Goal: Feedback & Contribution: Leave review/rating

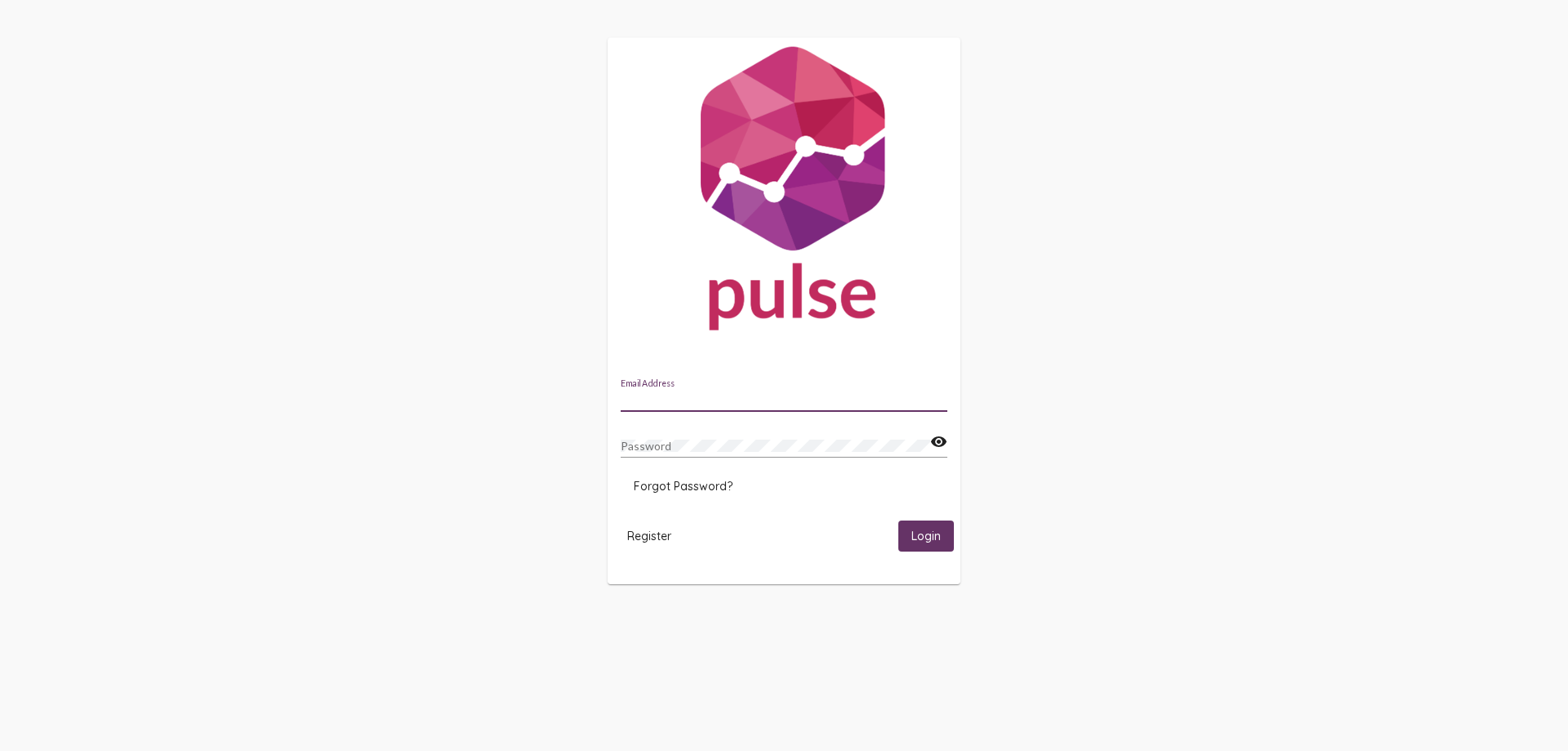
click at [668, 397] on input "Email Address" at bounding box center [784, 399] width 327 height 13
click at [766, 401] on input "dseeman@saminn.org" at bounding box center [784, 399] width 327 height 13
click at [775, 398] on input "accounting@saminn.org" at bounding box center [784, 399] width 327 height 13
click at [743, 399] on input "innstyle@saminn.org" at bounding box center [784, 399] width 327 height 13
type input "dseeman@saminn.org"
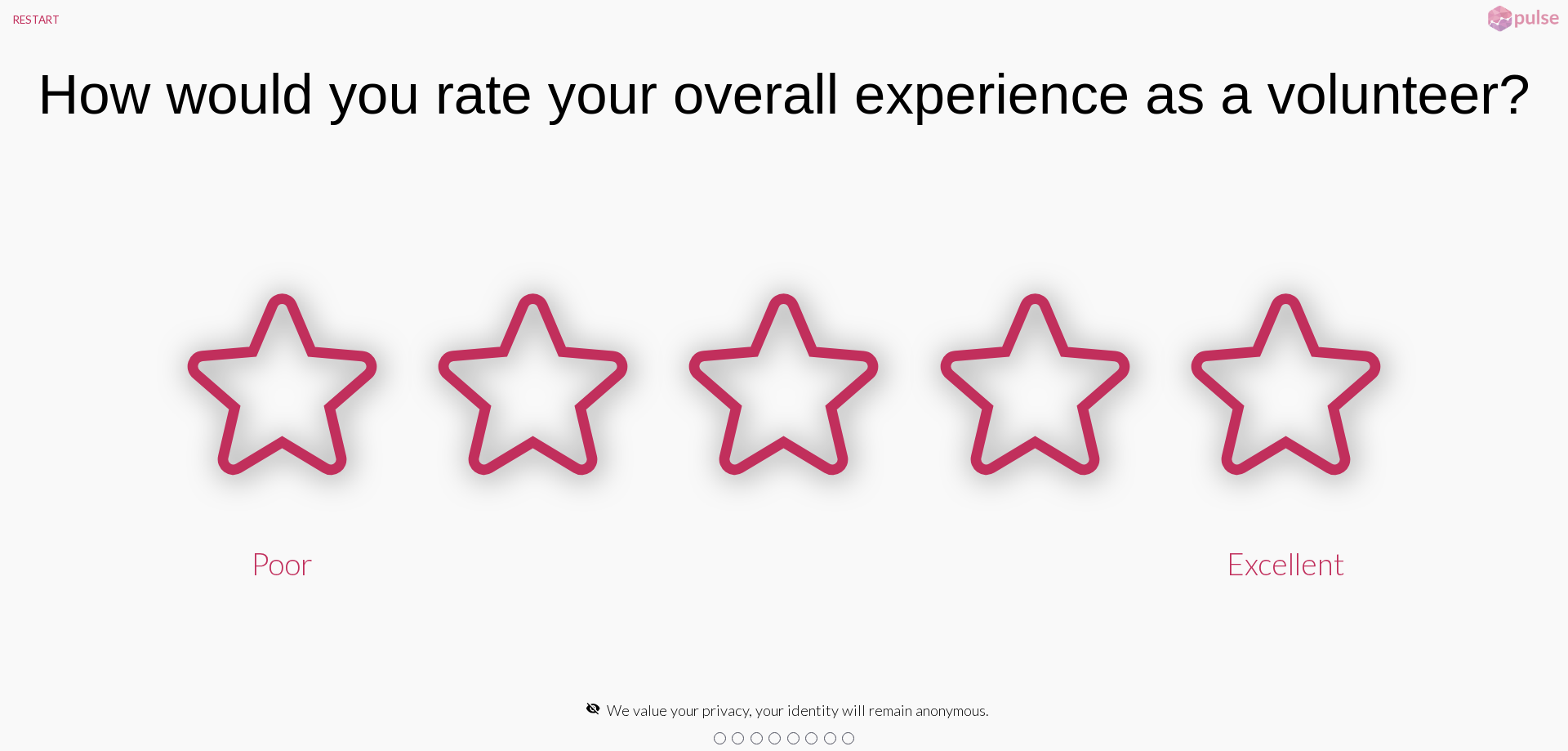
click at [880, 197] on div "Poor Excellent" at bounding box center [784, 421] width 1568 height 546
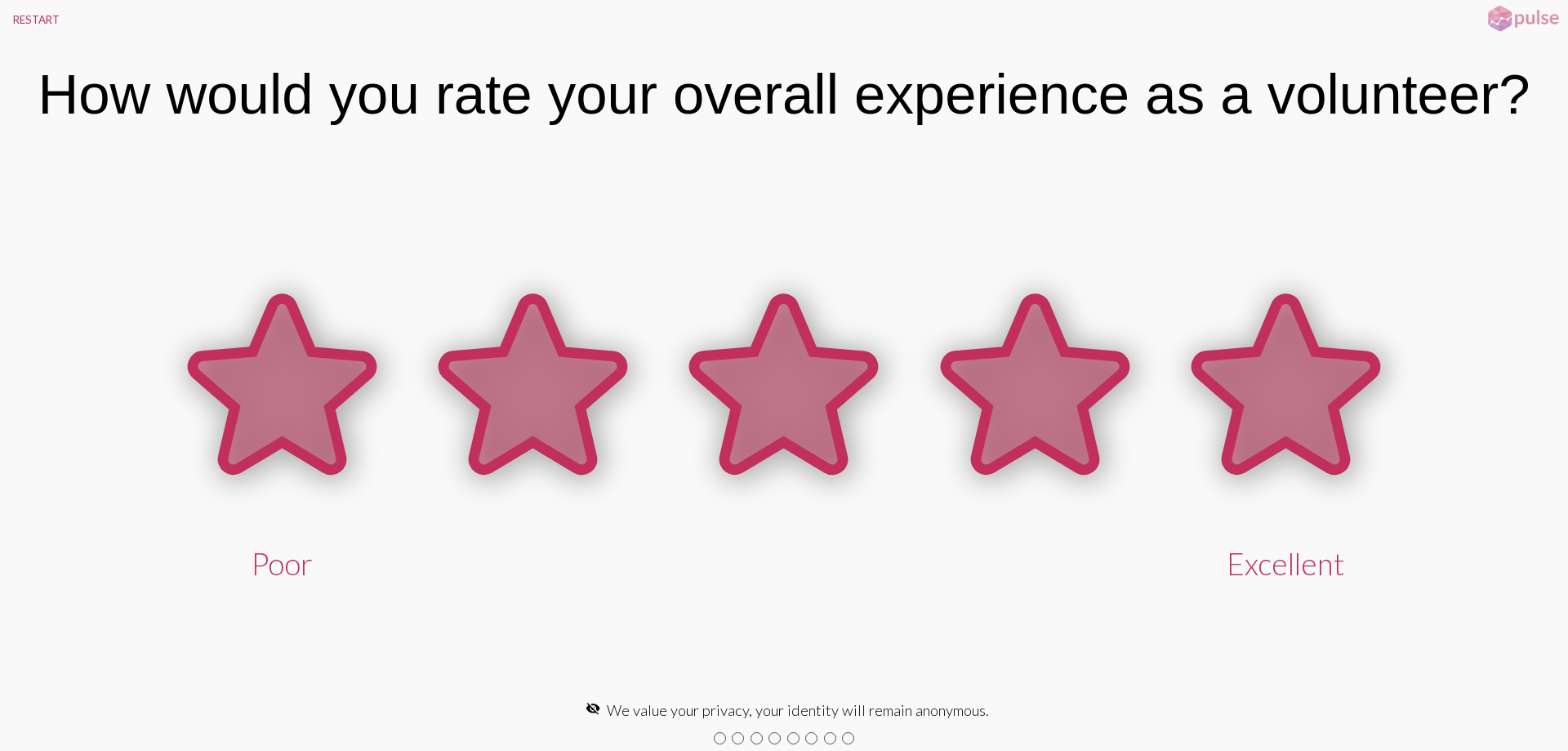
click at [1247, 384] on icon at bounding box center [1285, 384] width 179 height 170
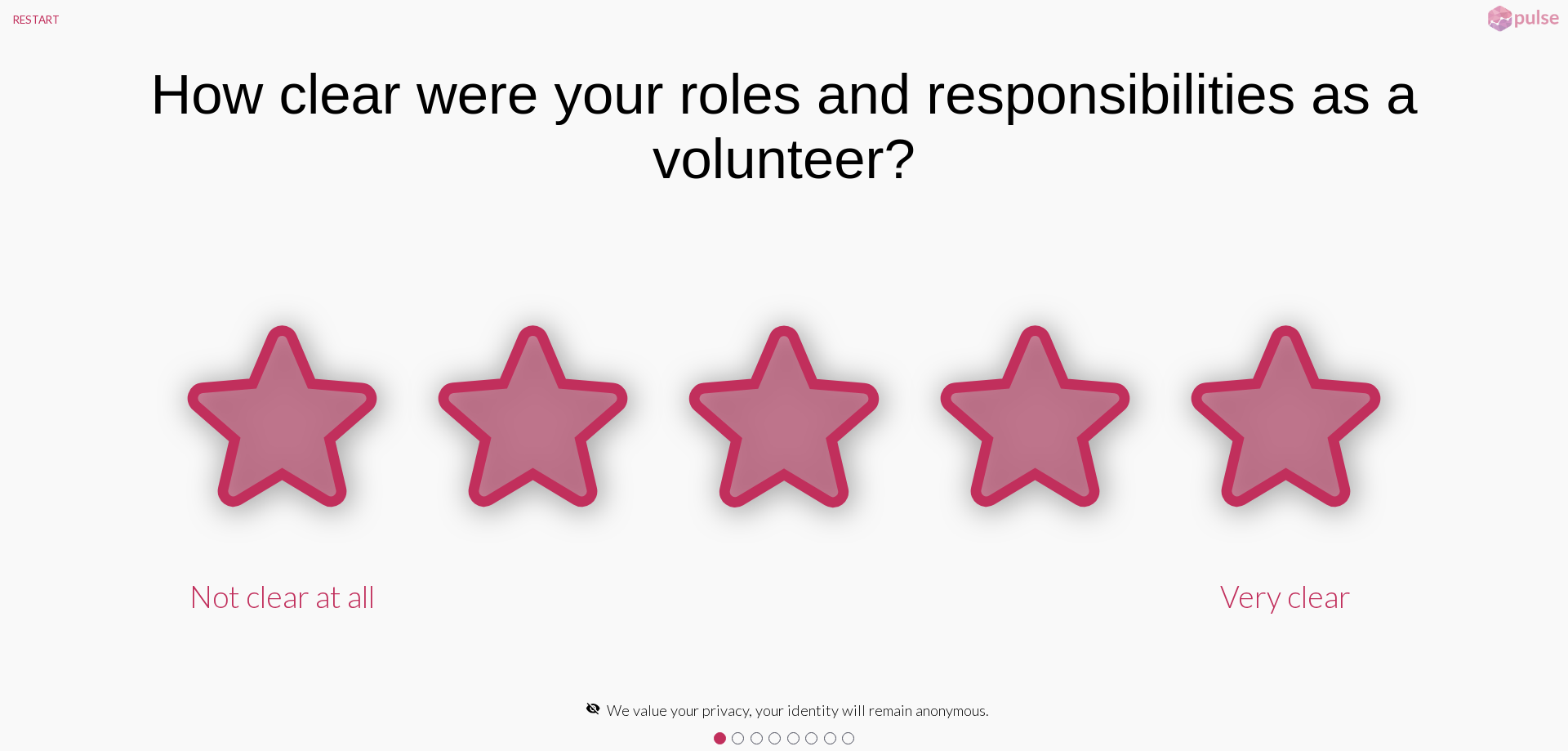
click at [1261, 409] on icon at bounding box center [1285, 415] width 179 height 170
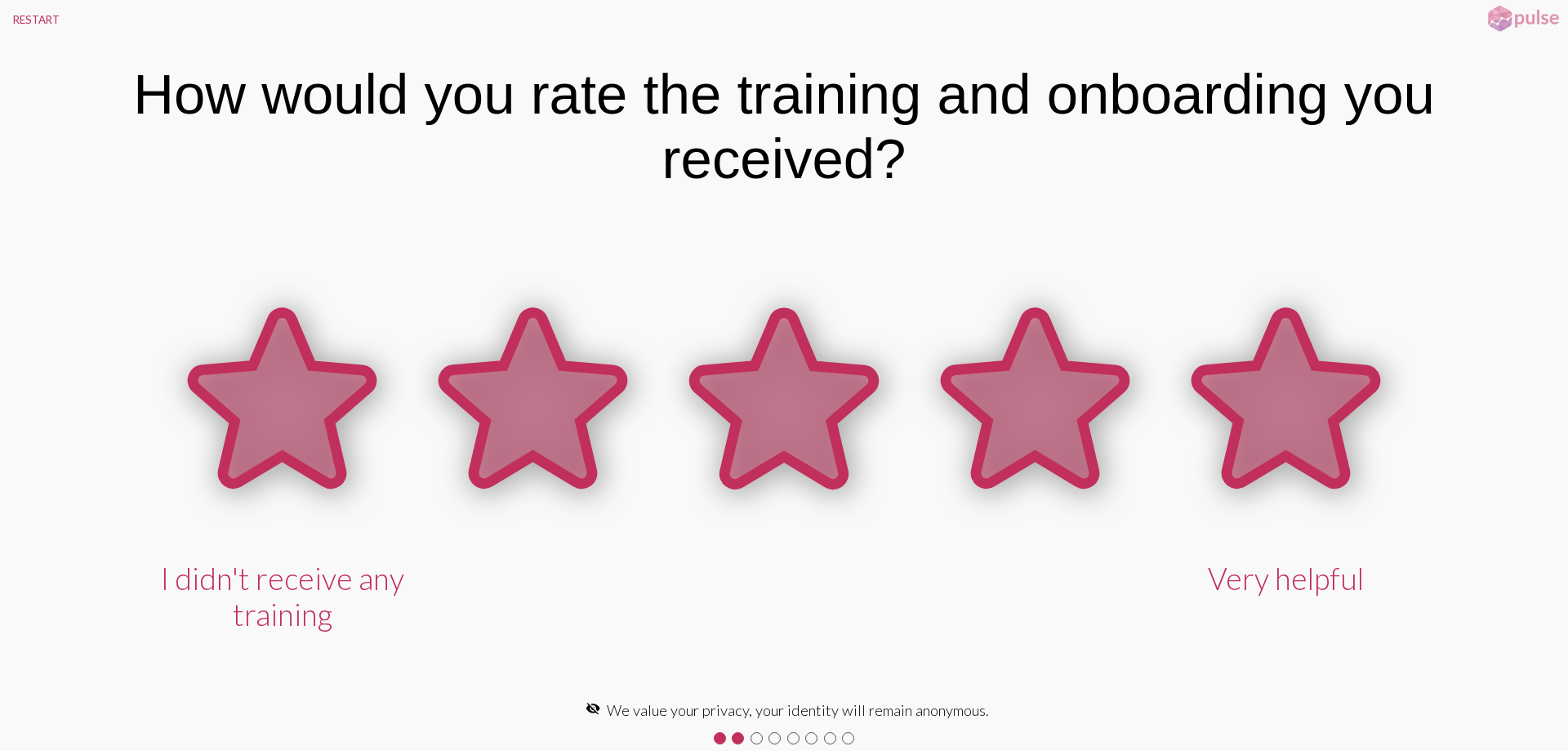
click at [1272, 429] on icon at bounding box center [1285, 398] width 179 height 170
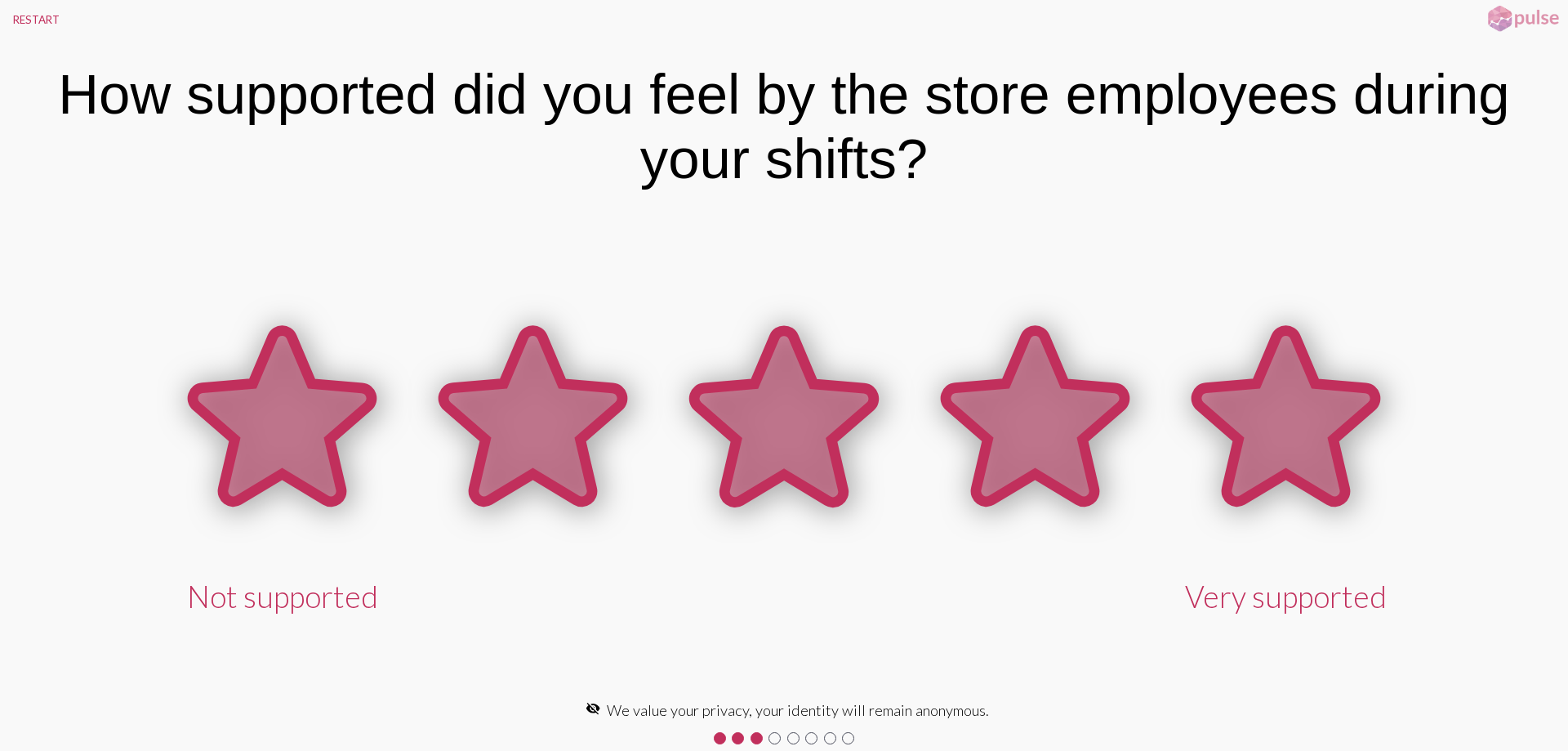
click at [1265, 419] on icon at bounding box center [1285, 415] width 179 height 170
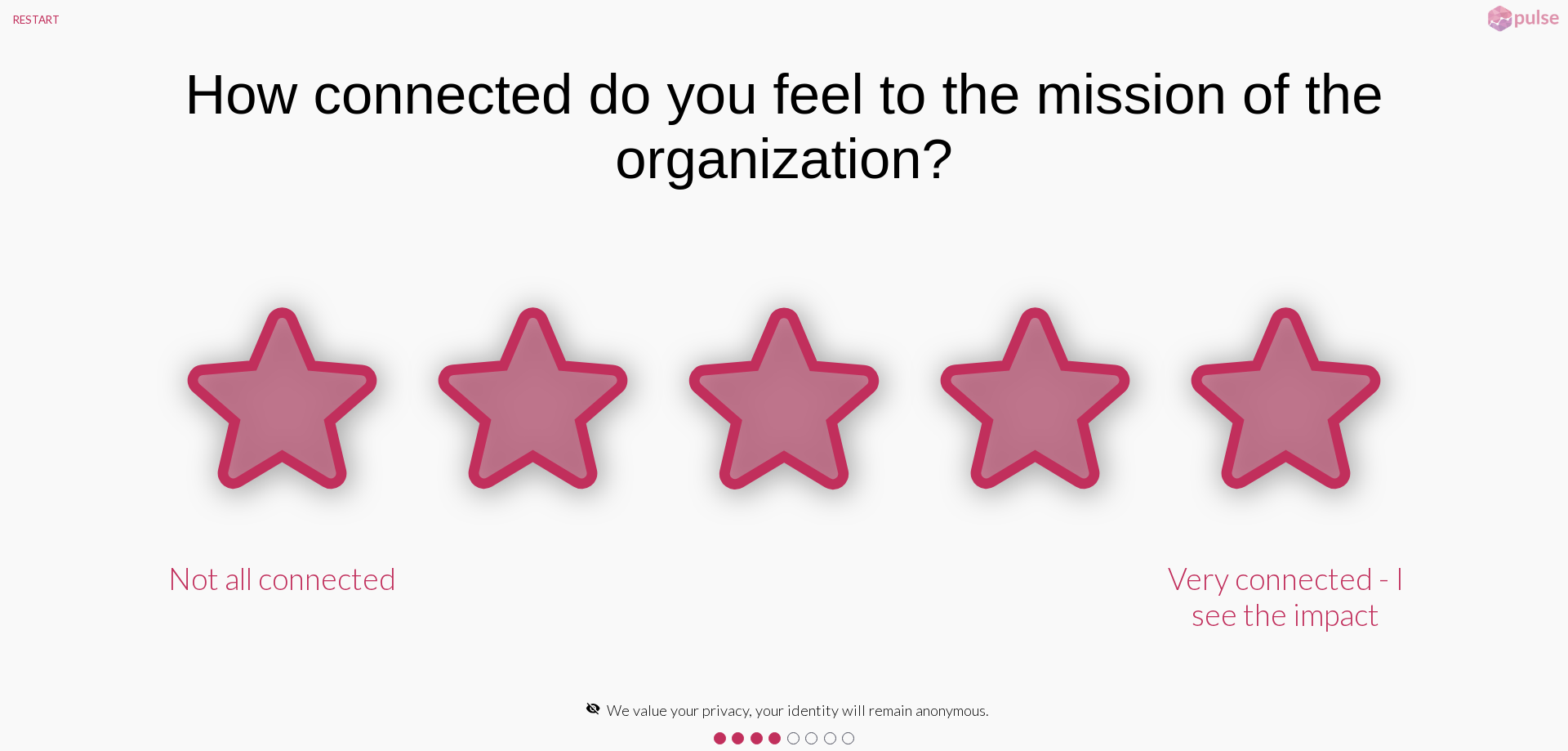
click at [1265, 419] on icon at bounding box center [1285, 398] width 179 height 170
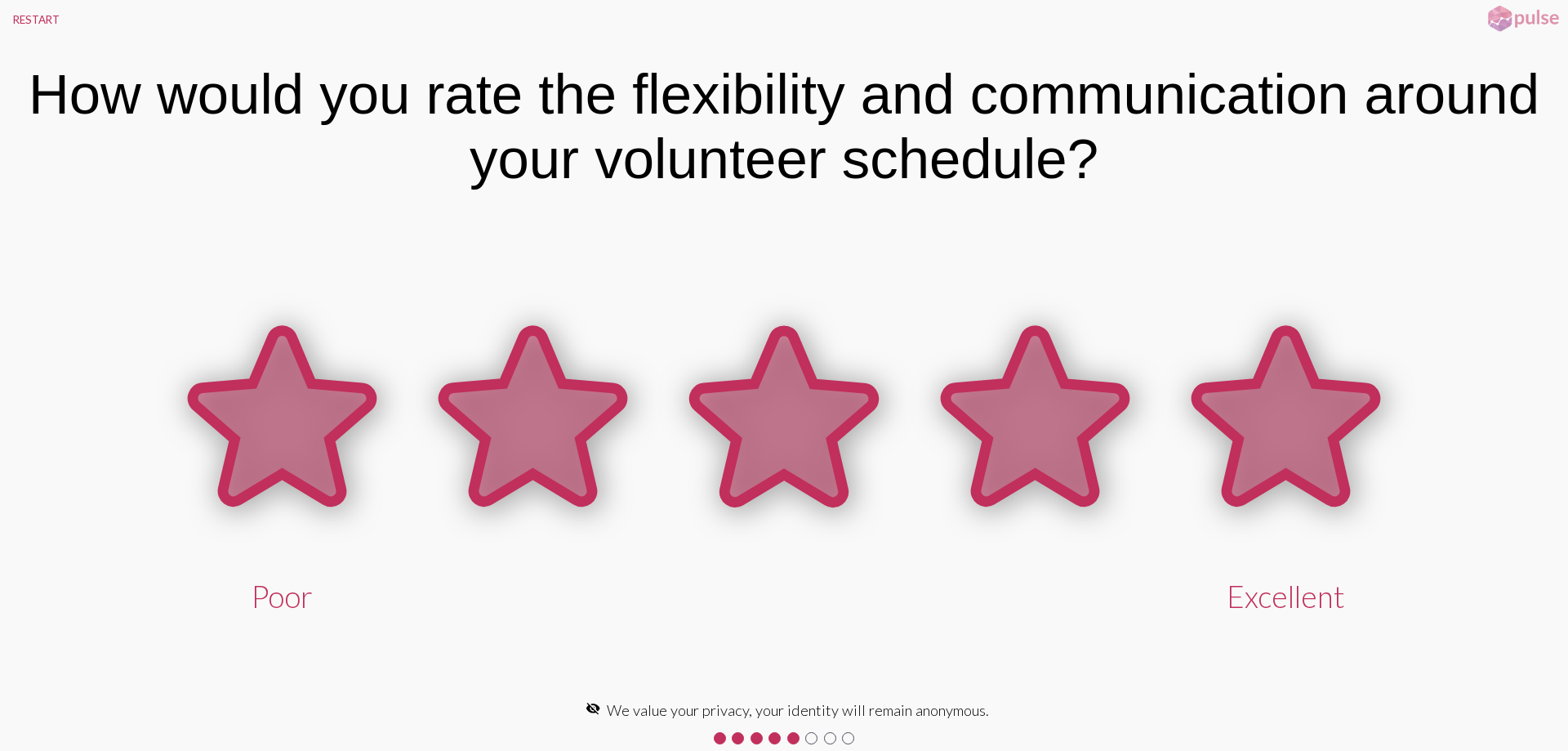
click at [1265, 419] on icon at bounding box center [1285, 415] width 179 height 170
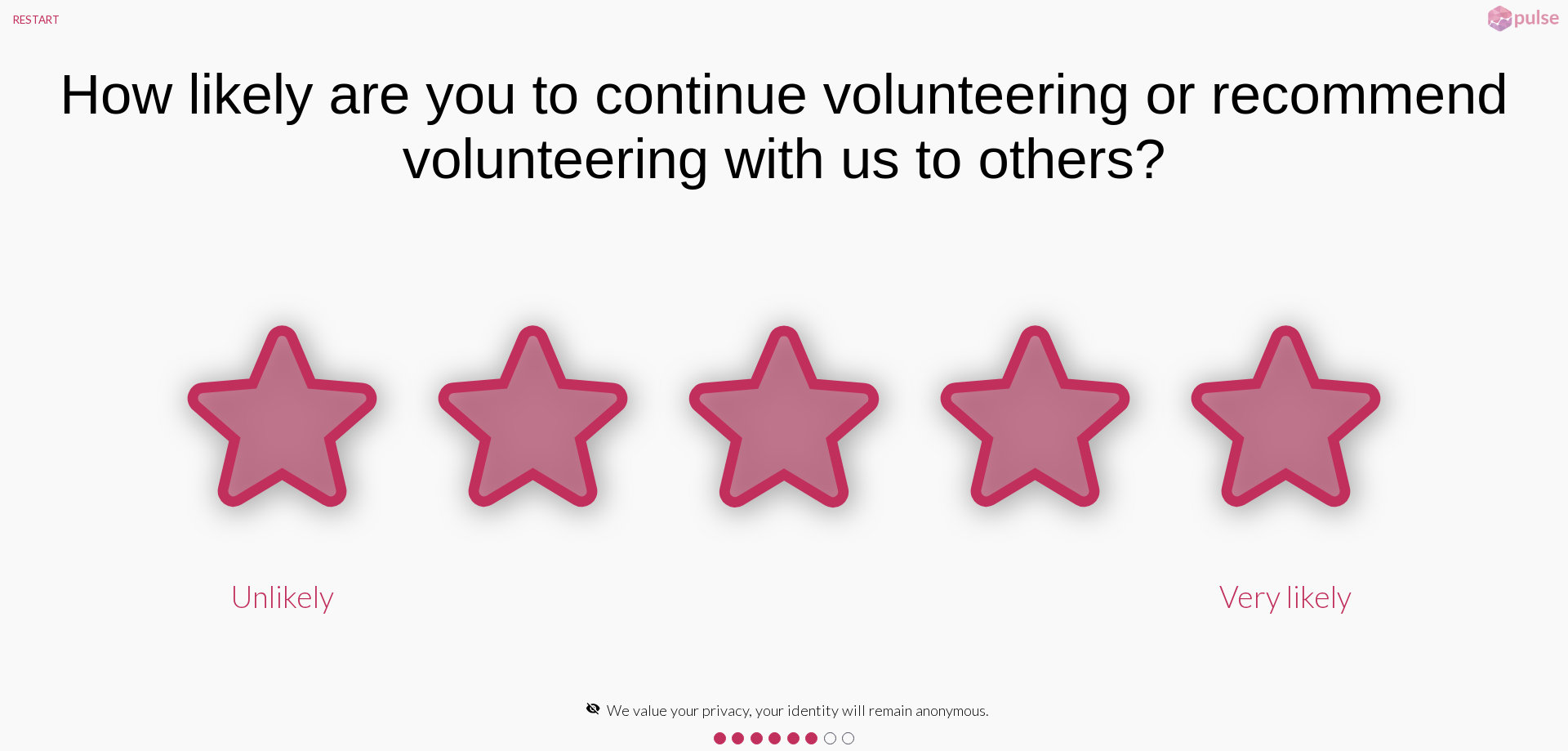
click at [1264, 419] on icon at bounding box center [1285, 415] width 179 height 170
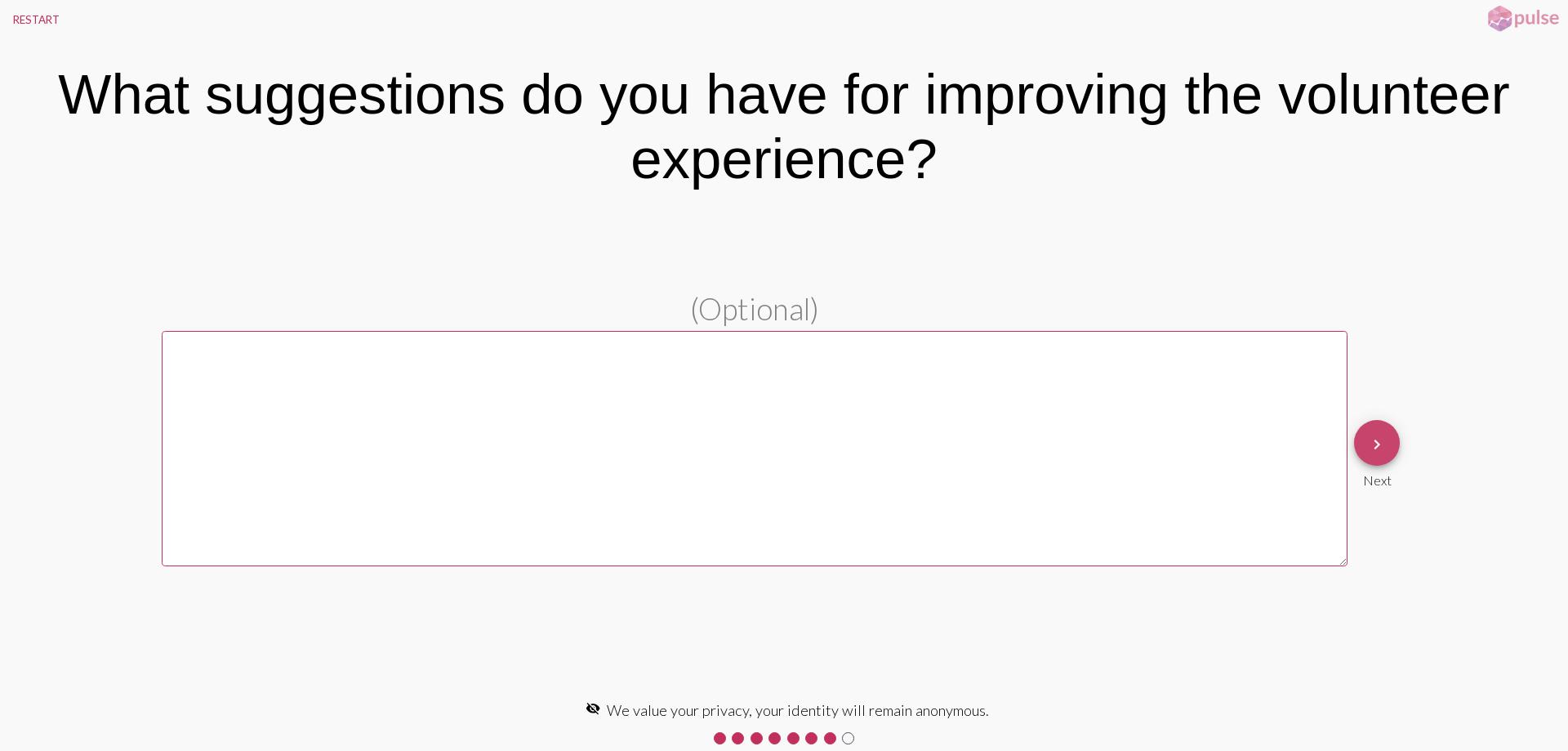
click at [1371, 451] on mat-icon "keyboard_arrow_right" at bounding box center [1377, 444] width 19 height 19
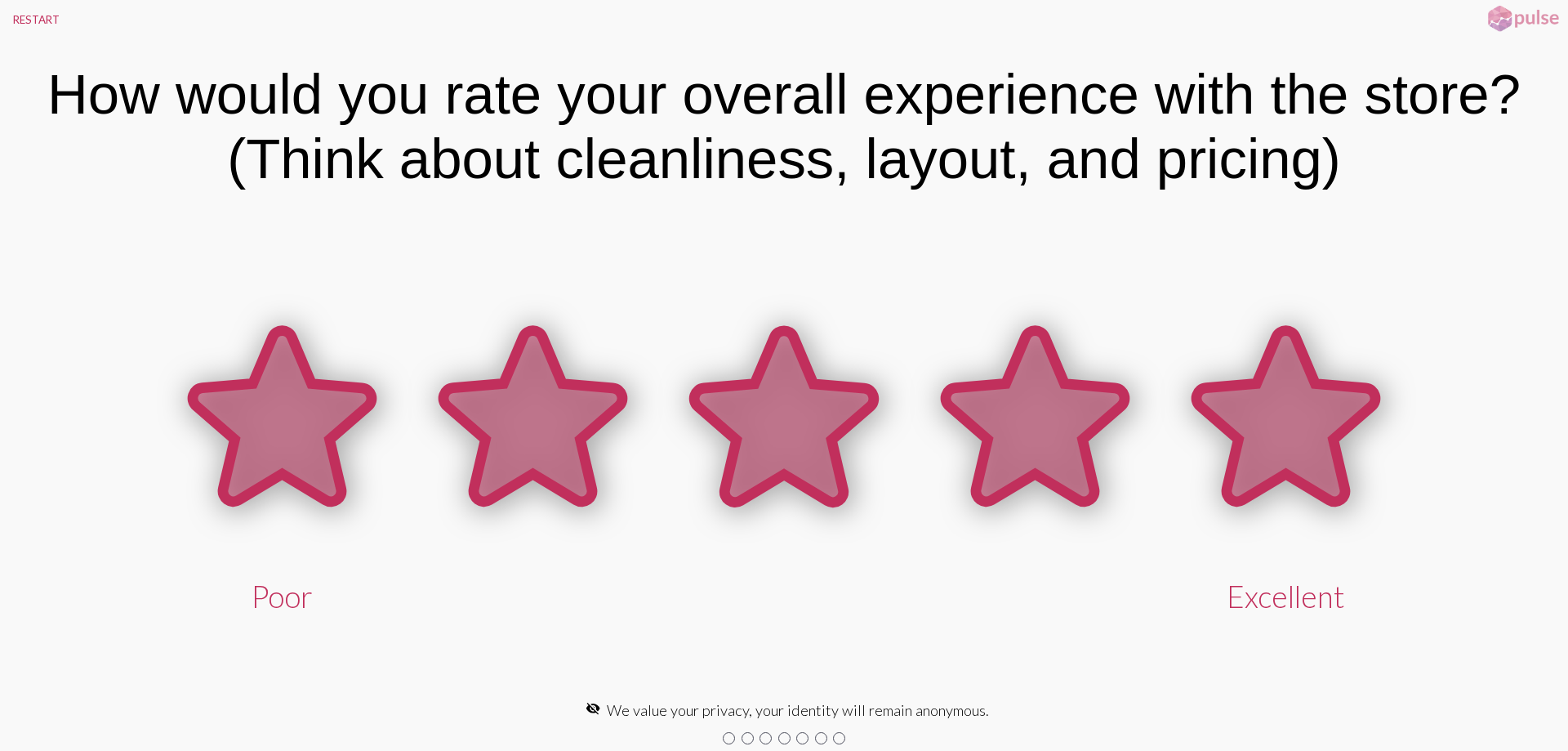
click at [1290, 452] on icon at bounding box center [1285, 415] width 179 height 170
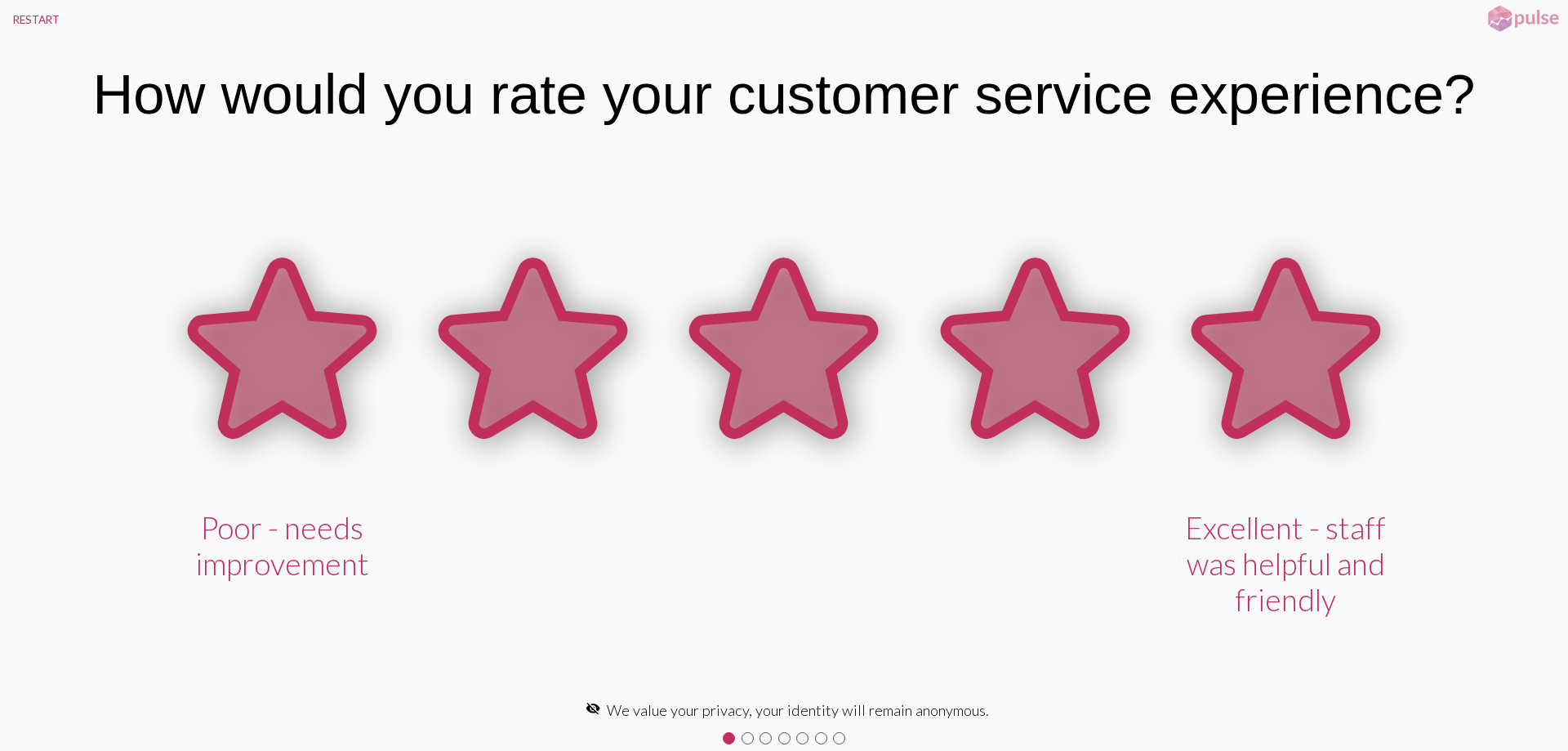
click at [1277, 409] on icon at bounding box center [1285, 348] width 179 height 170
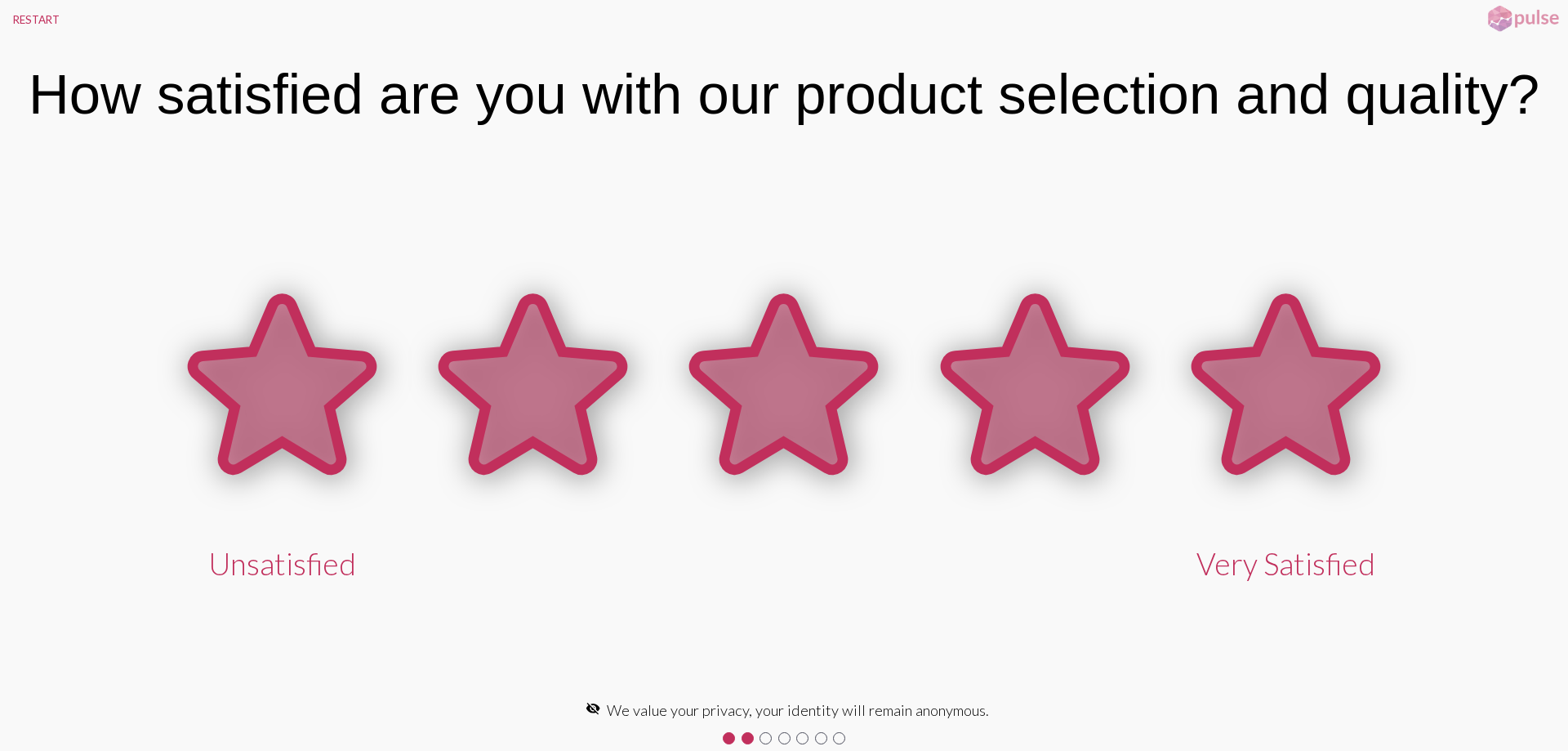
click at [1290, 407] on icon at bounding box center [1285, 384] width 179 height 170
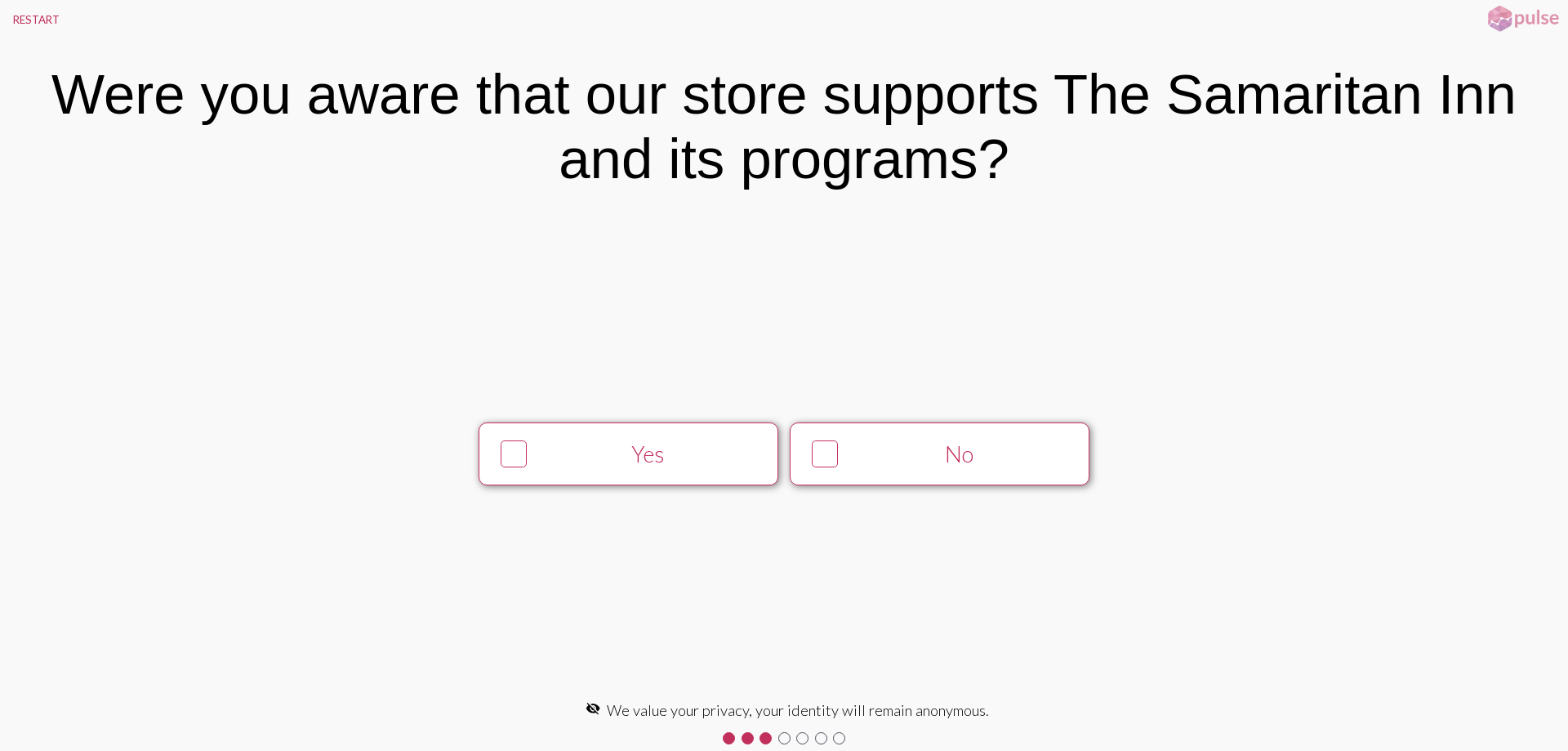
click at [514, 450] on icon at bounding box center [514, 454] width 22 height 24
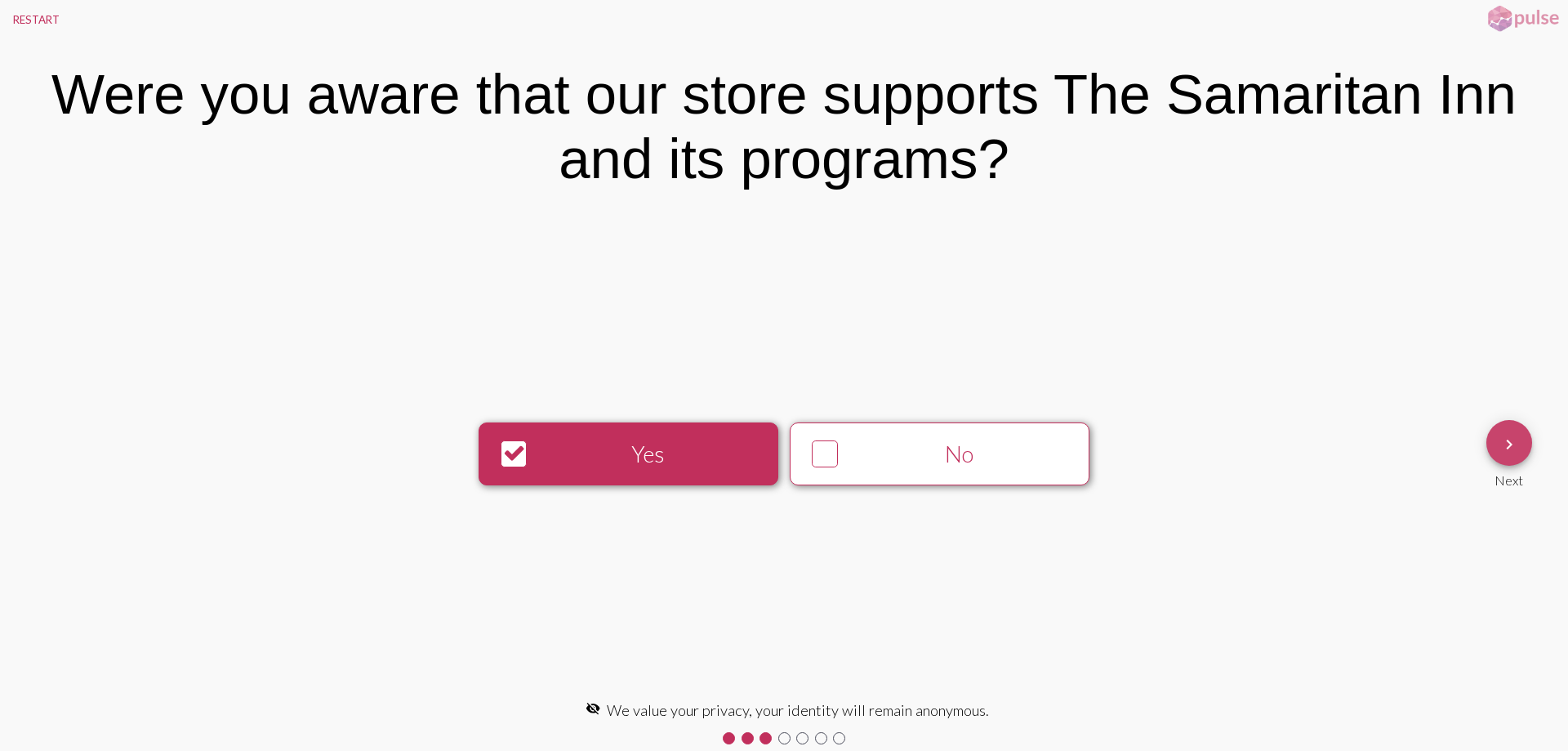
click at [1516, 446] on mat-icon "keyboard_arrow_right" at bounding box center [1509, 444] width 19 height 19
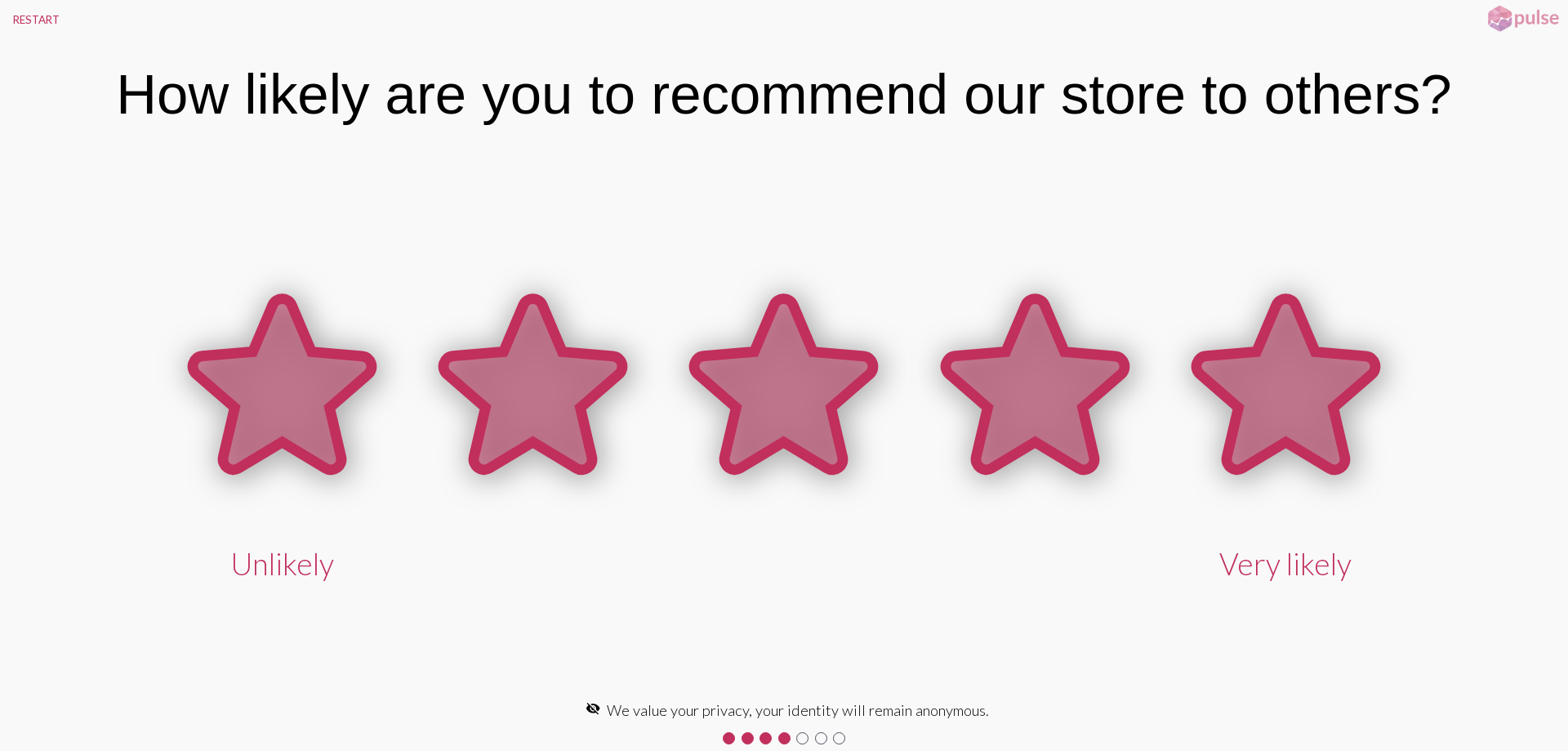
click at [1317, 420] on icon at bounding box center [1285, 384] width 179 height 170
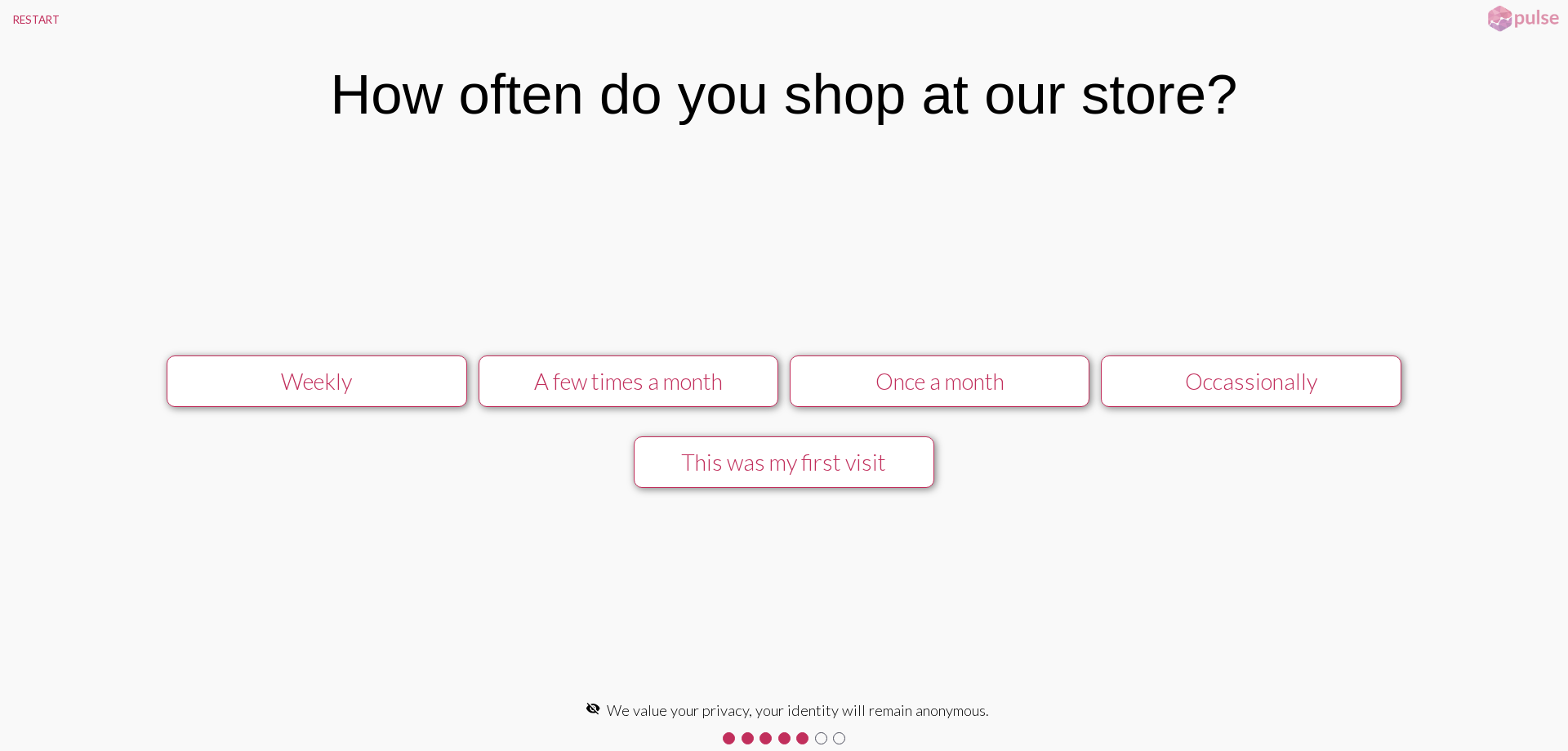
click at [1285, 390] on button "Occassionally" at bounding box center [1251, 381] width 301 height 52
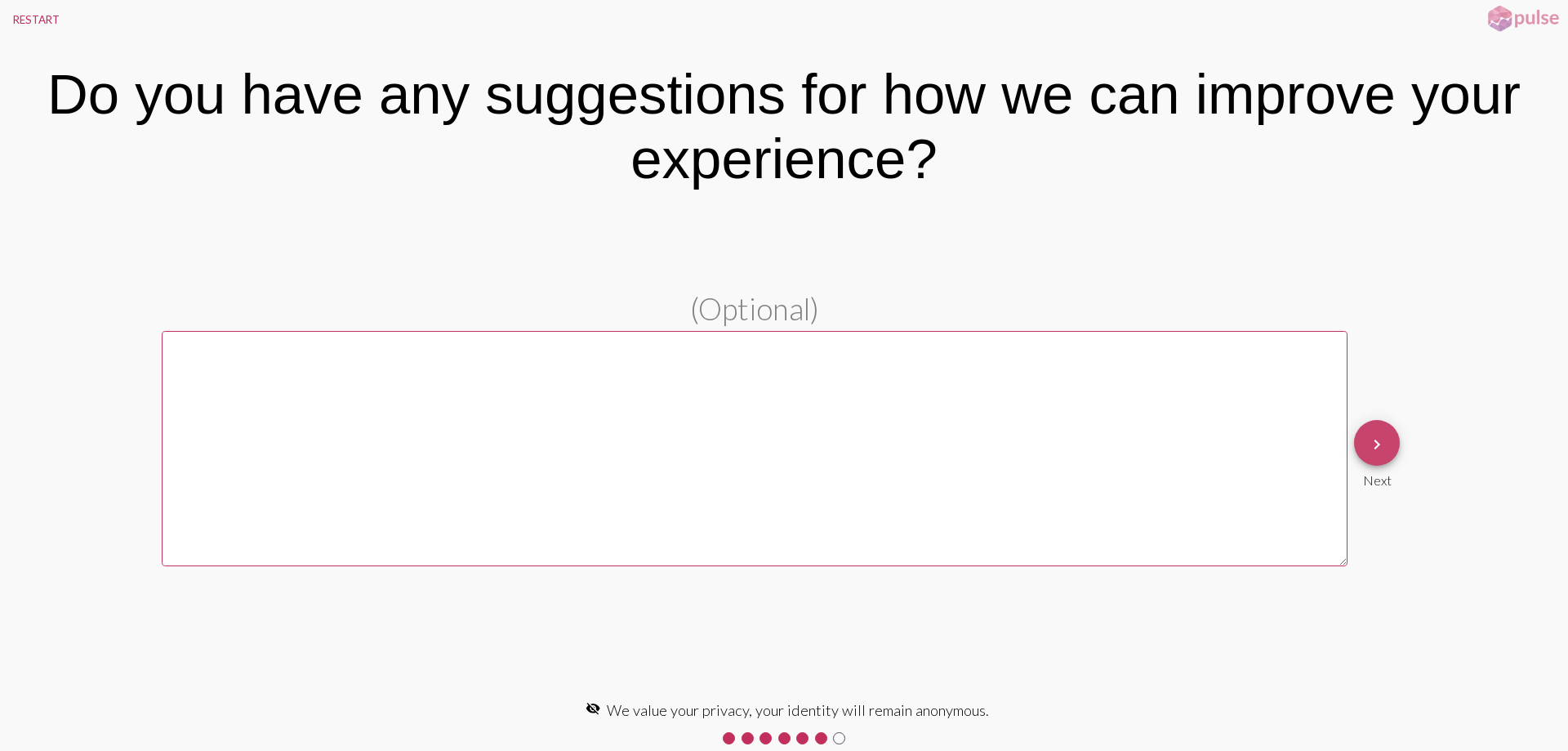
click at [1375, 437] on mat-icon "keyboard_arrow_right" at bounding box center [1377, 444] width 19 height 19
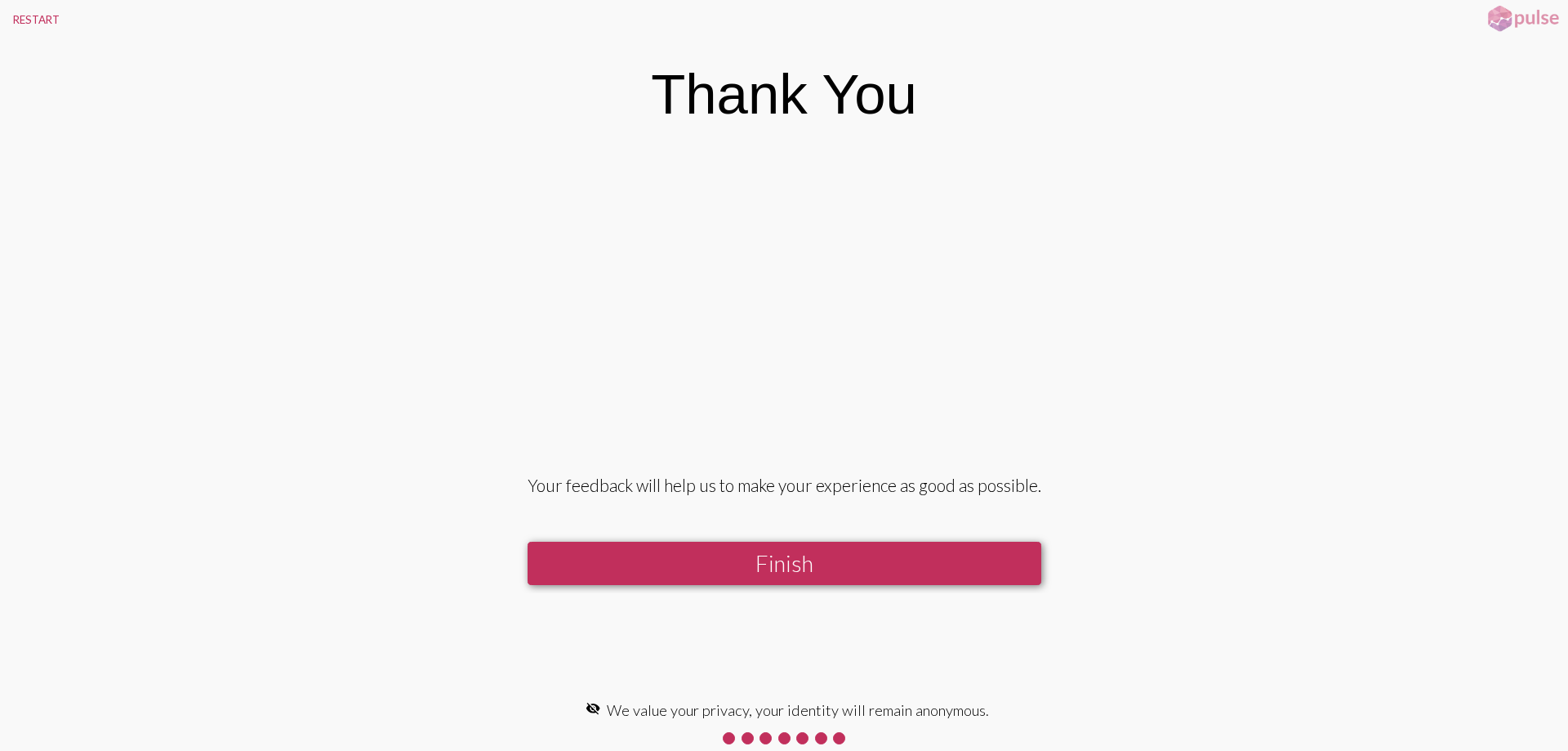
click at [812, 576] on button "Finish" at bounding box center [784, 563] width 513 height 43
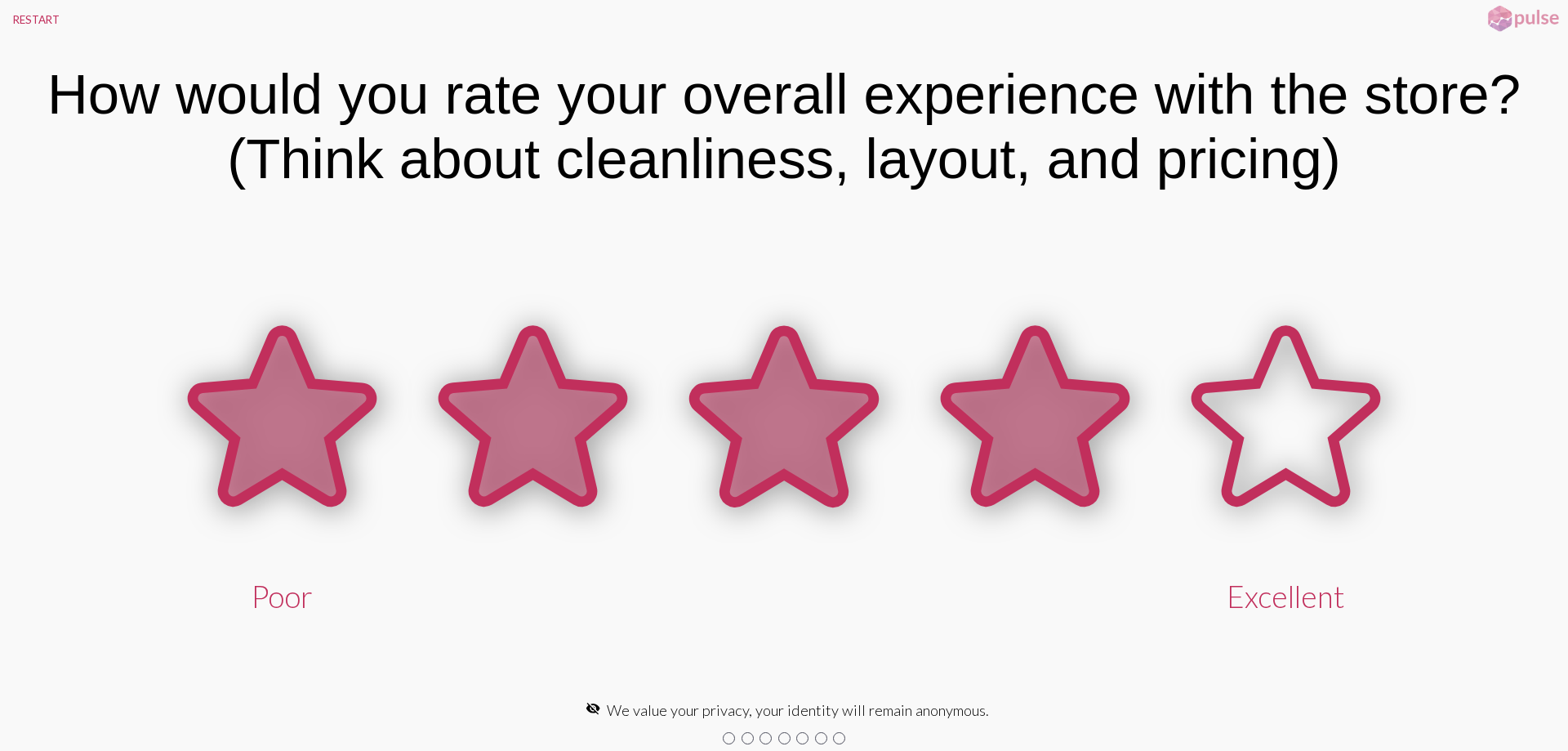
click at [1033, 472] on icon at bounding box center [1034, 415] width 179 height 170
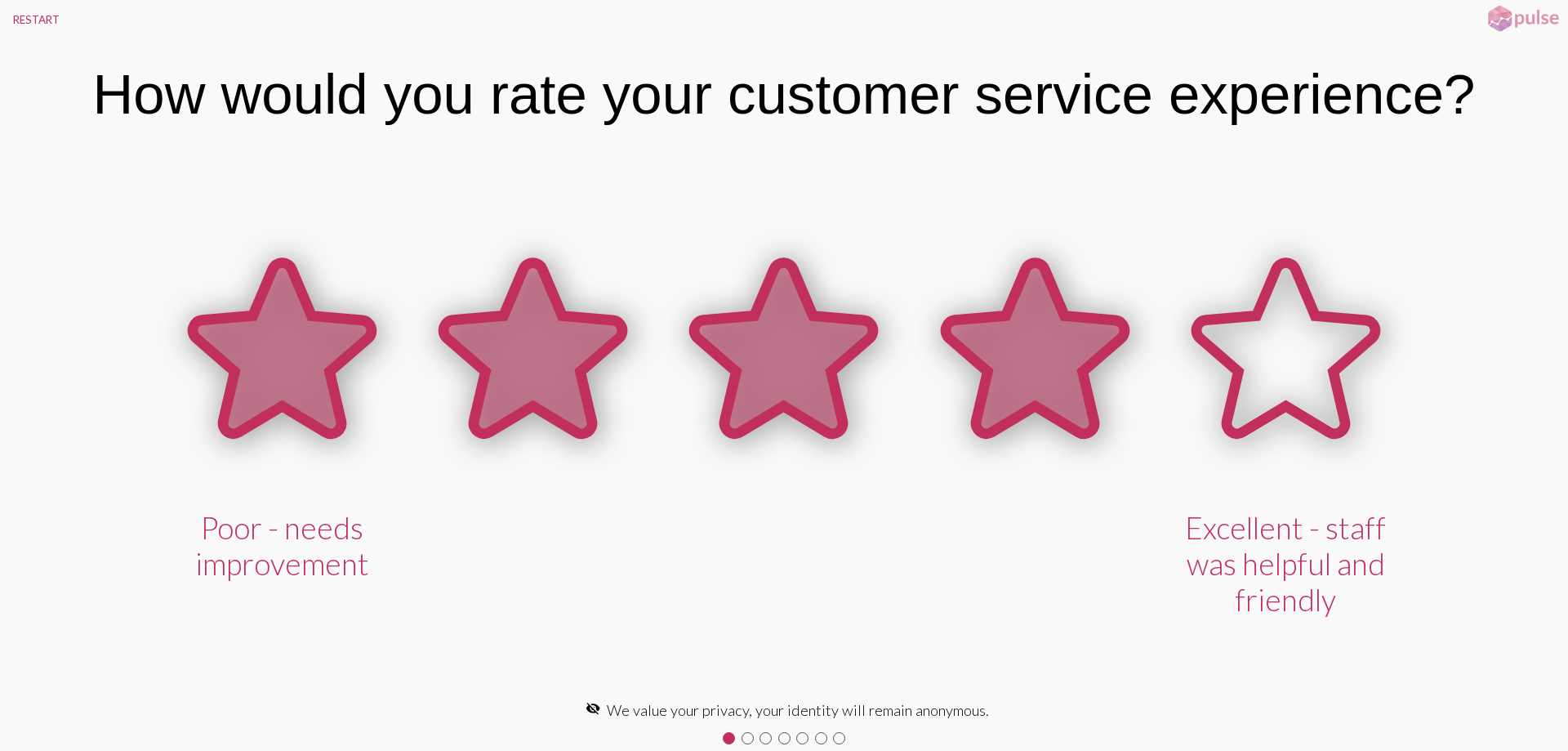
click at [1033, 457] on icon at bounding box center [1035, 351] width 251 height 251
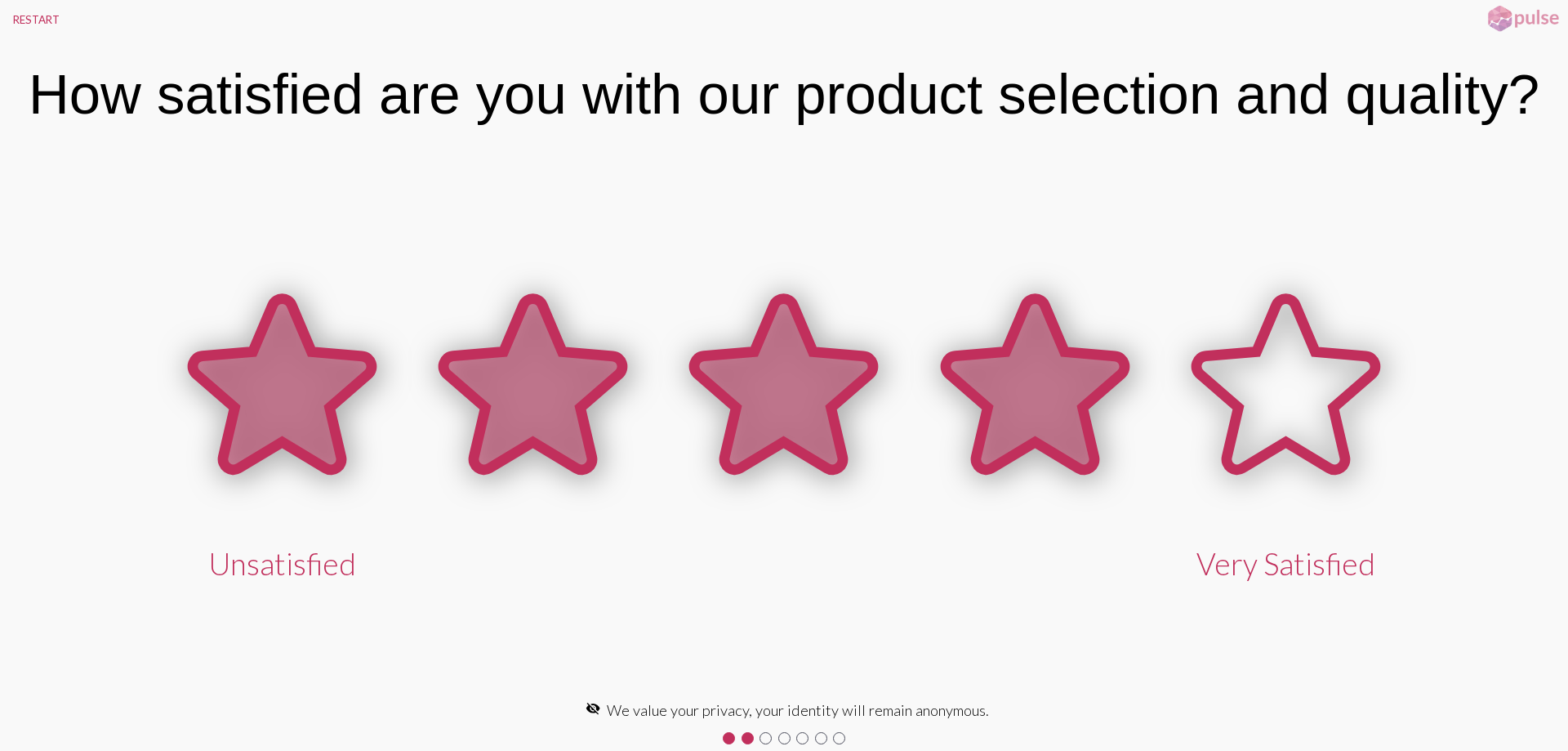
click at [1033, 457] on icon at bounding box center [1035, 387] width 251 height 251
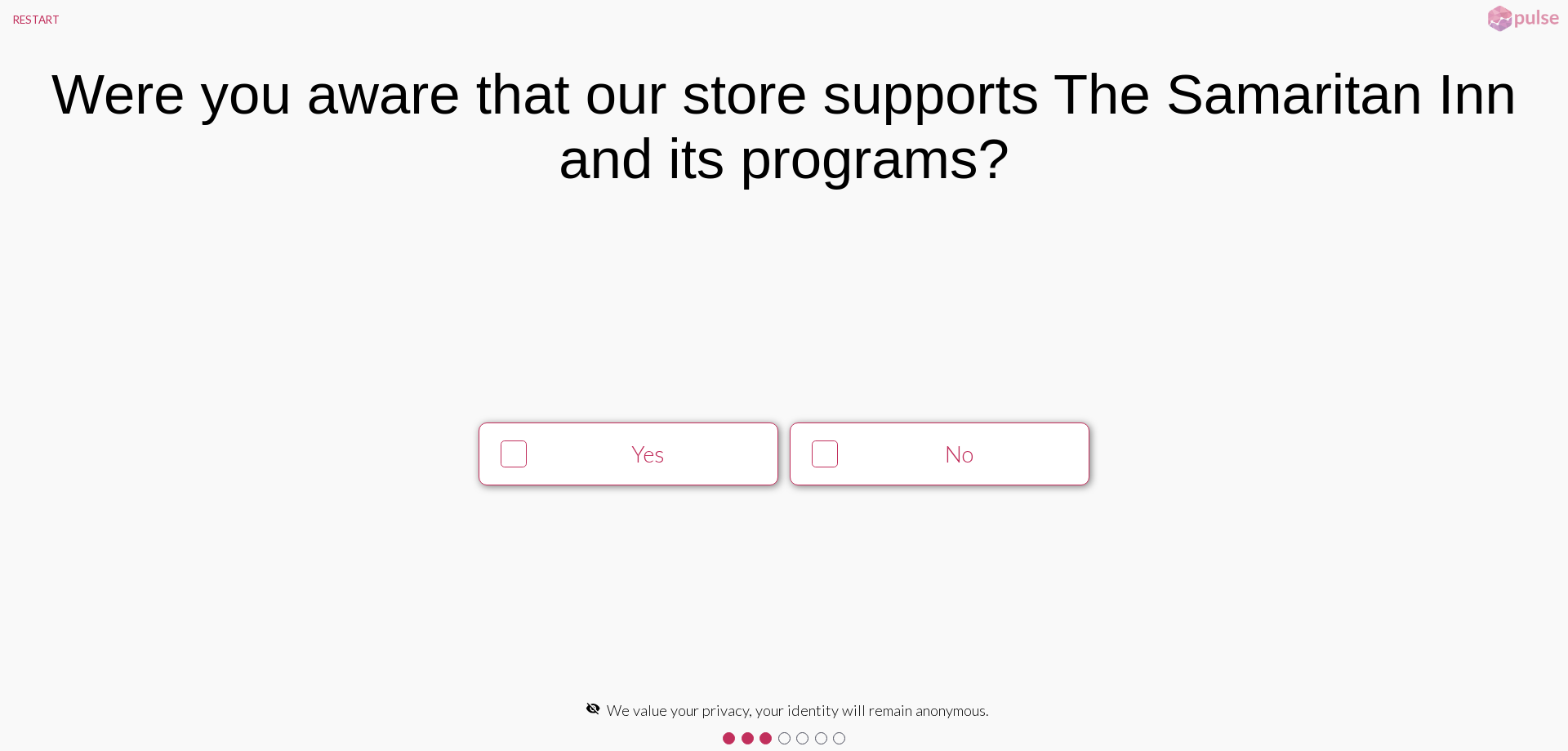
click at [1033, 457] on div "No" at bounding box center [959, 454] width 230 height 27
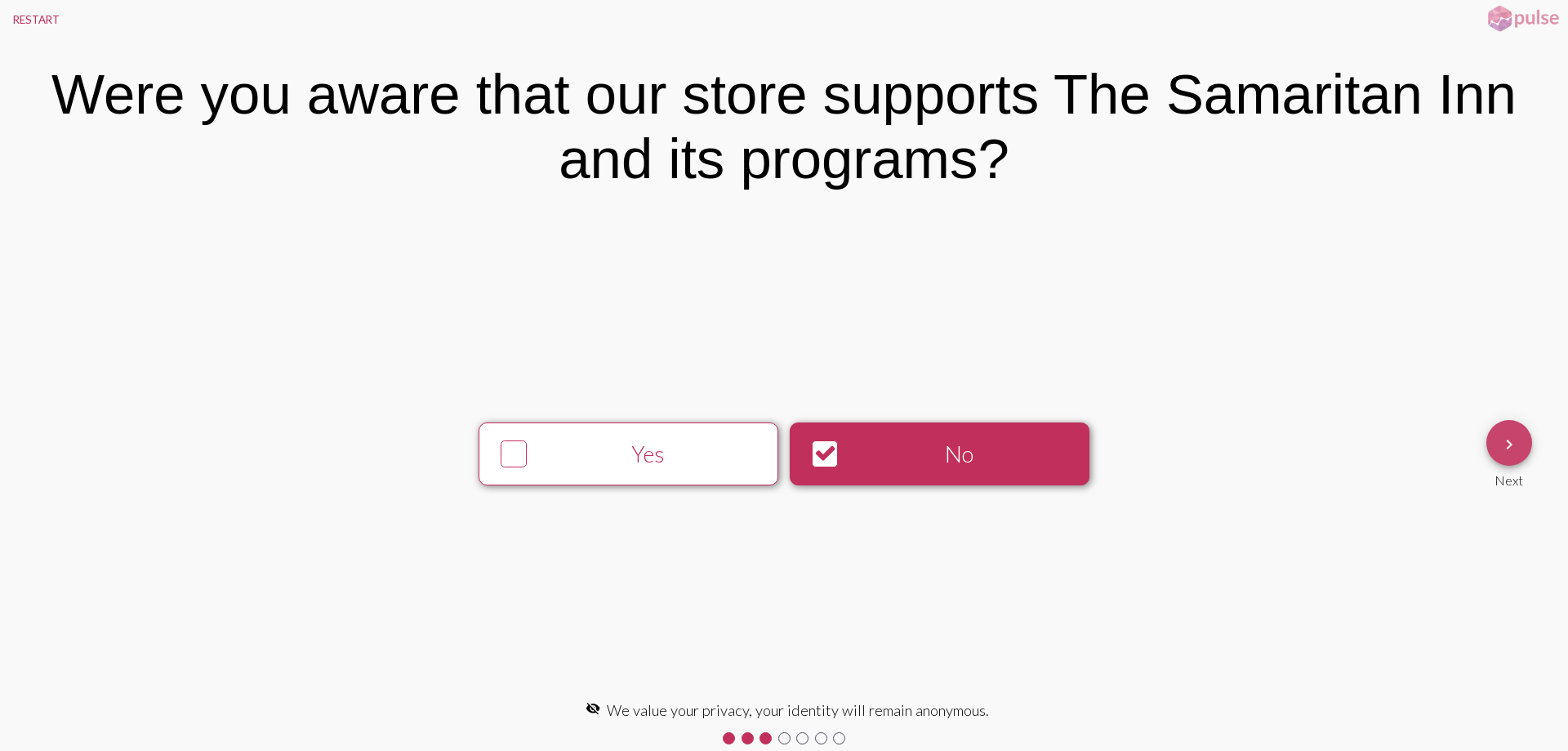
click at [1515, 453] on mat-icon "keyboard_arrow_right" at bounding box center [1509, 444] width 19 height 19
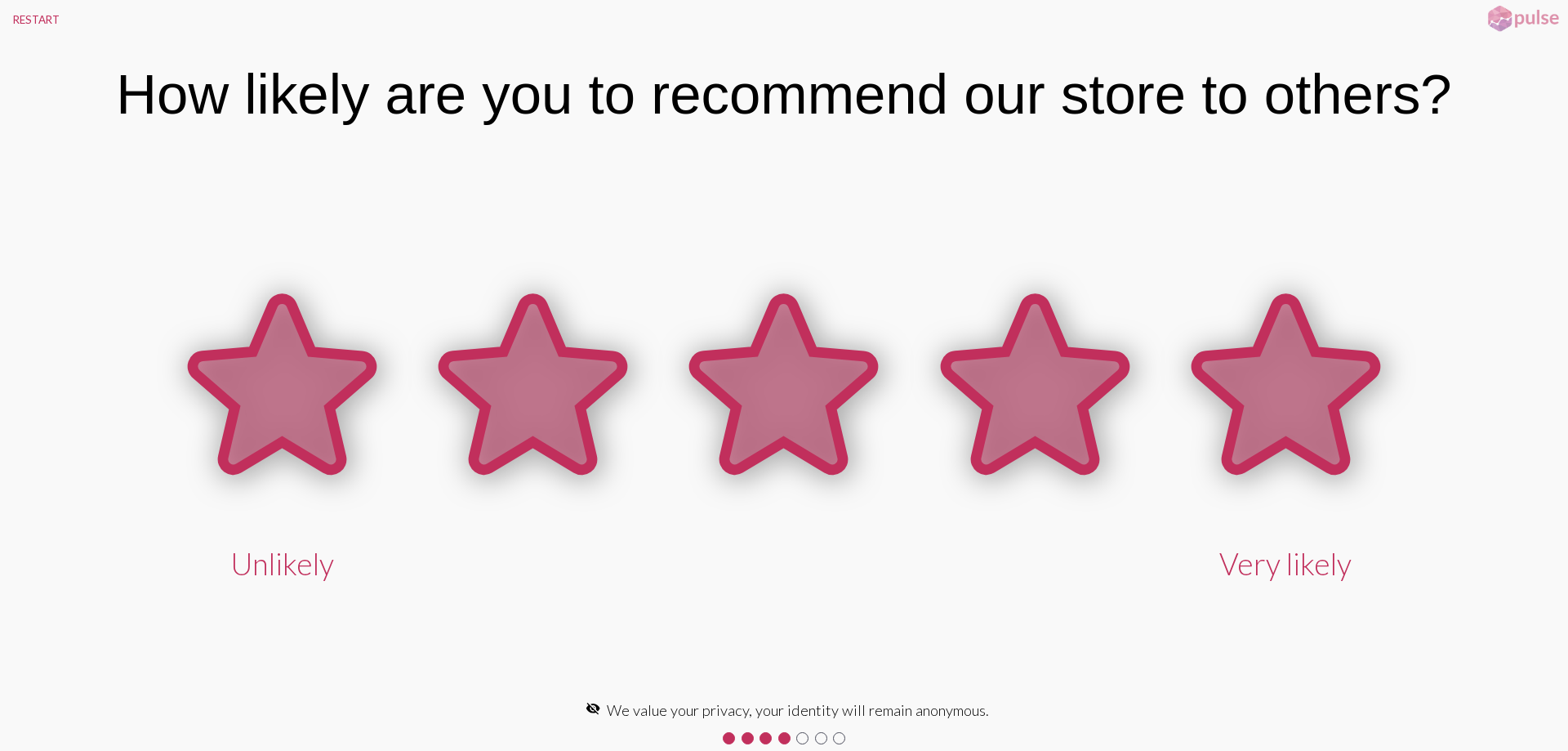
click at [1317, 420] on icon at bounding box center [1285, 384] width 179 height 170
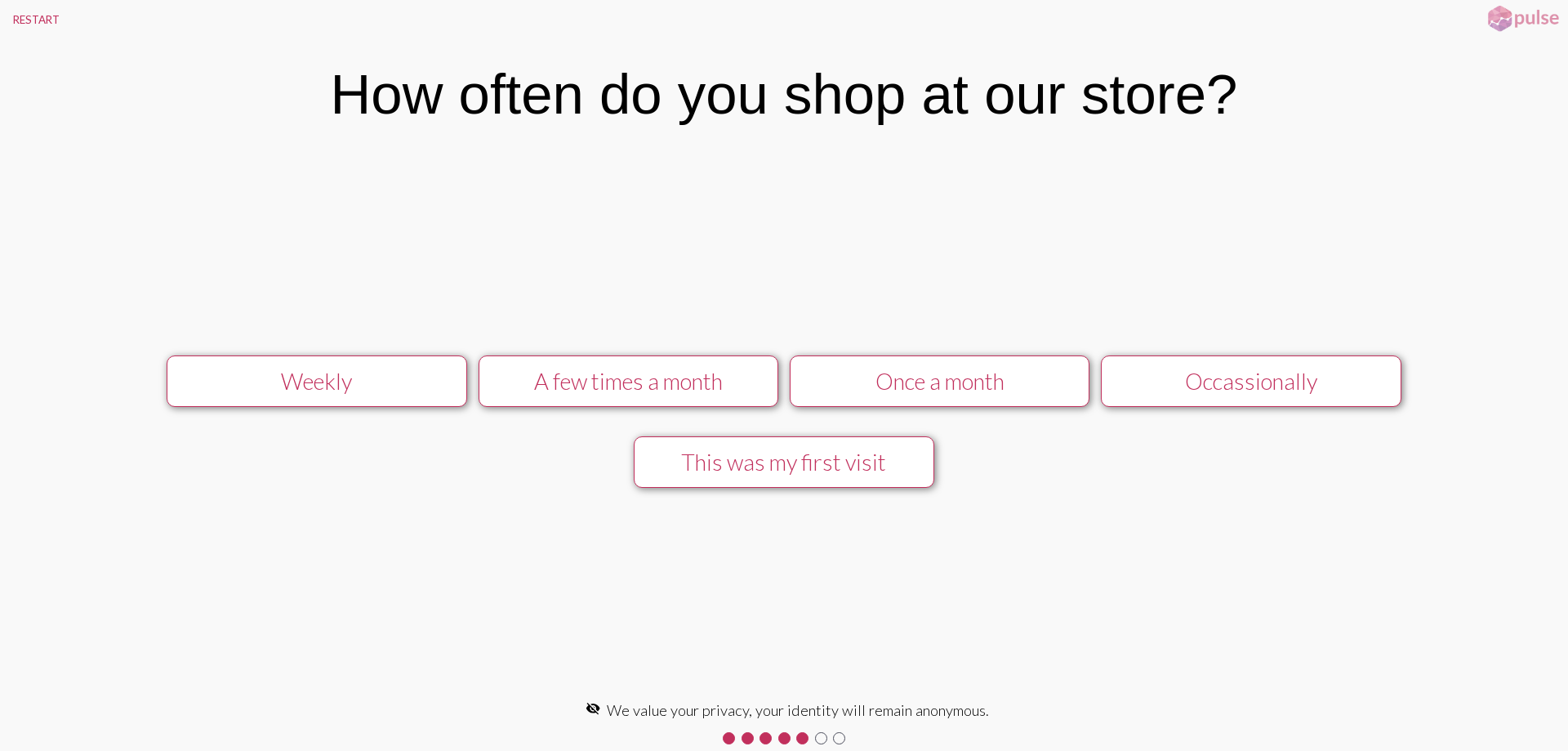
click at [1294, 398] on button "Occassionally" at bounding box center [1251, 381] width 301 height 52
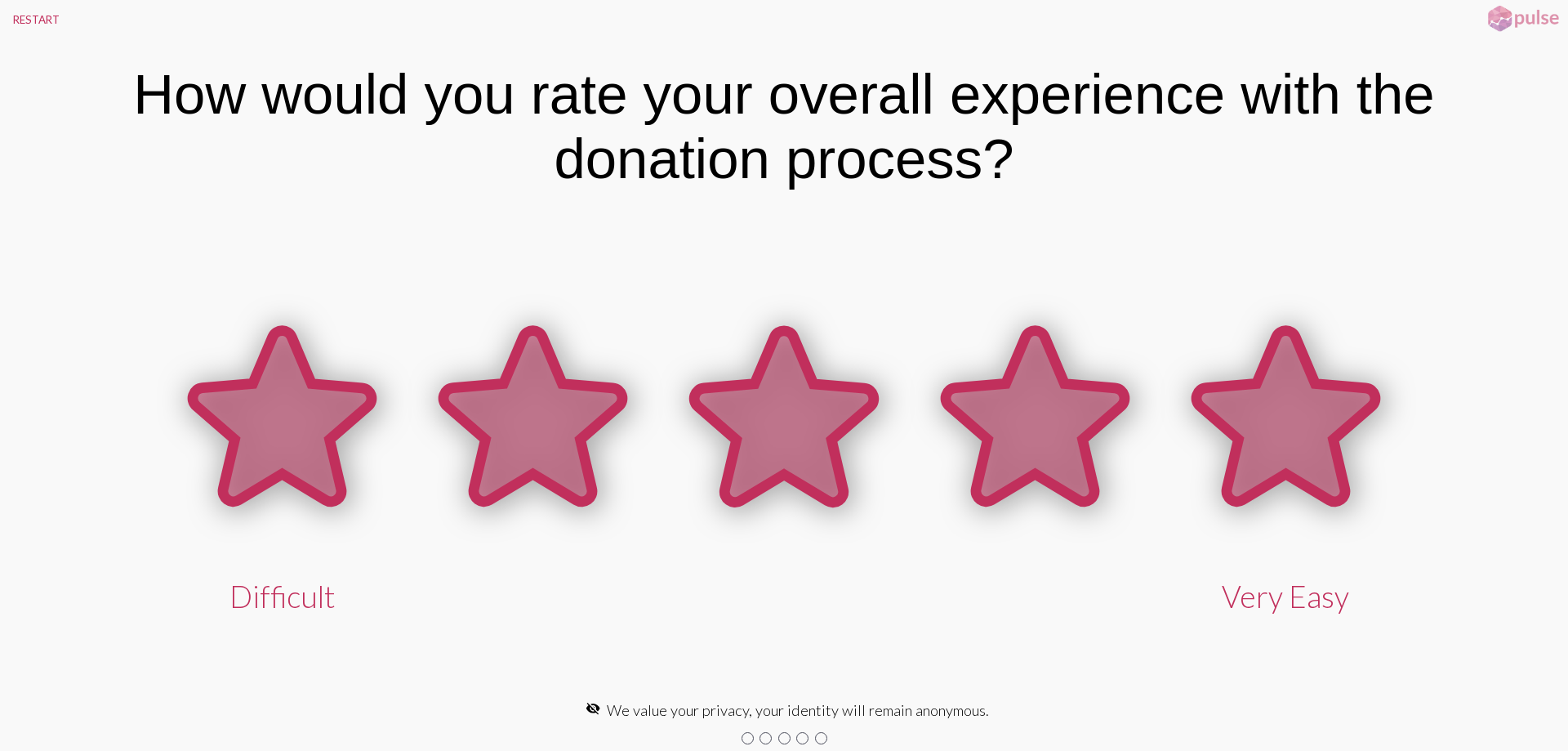
click at [1273, 434] on icon at bounding box center [1285, 415] width 179 height 170
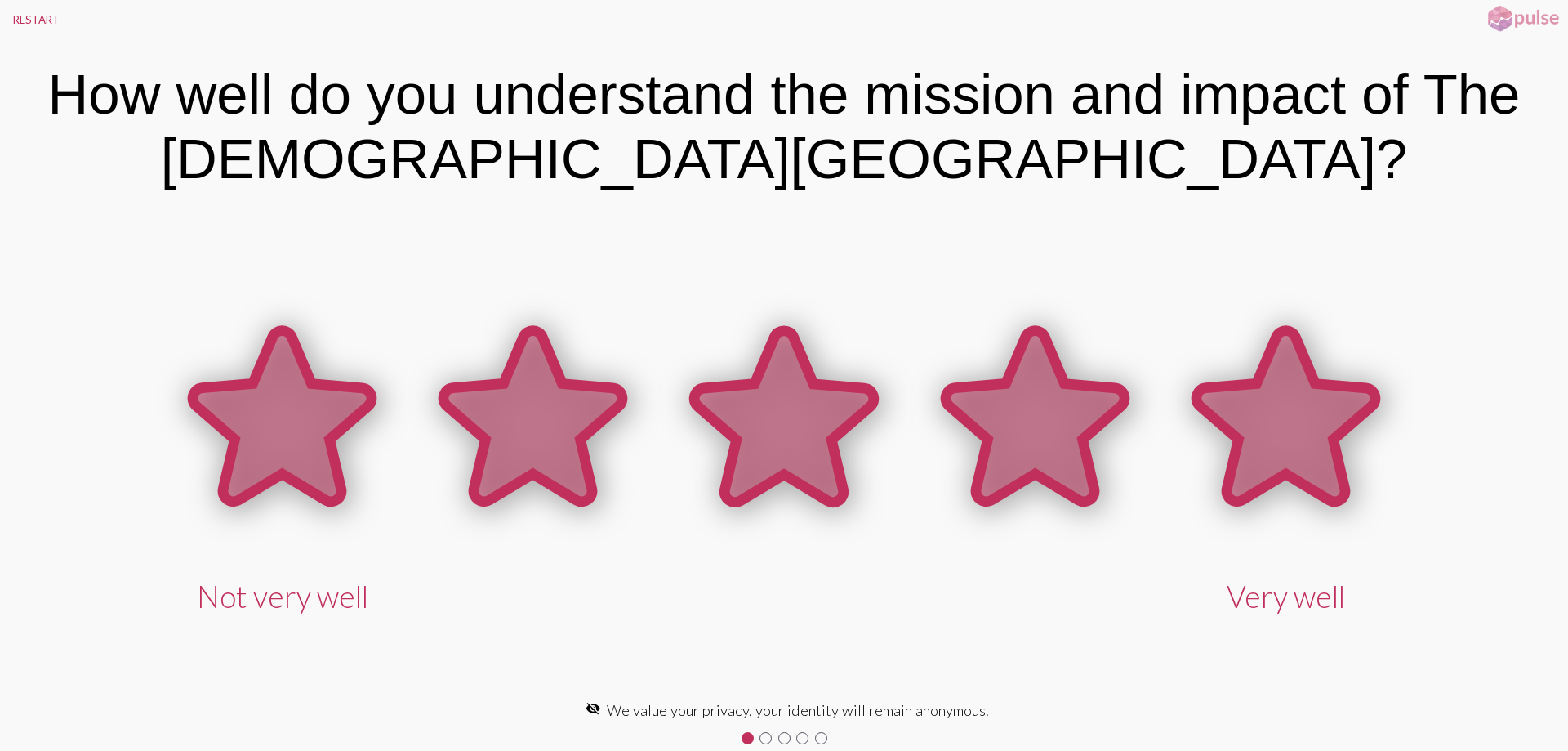
click at [1248, 421] on icon at bounding box center [1285, 415] width 179 height 170
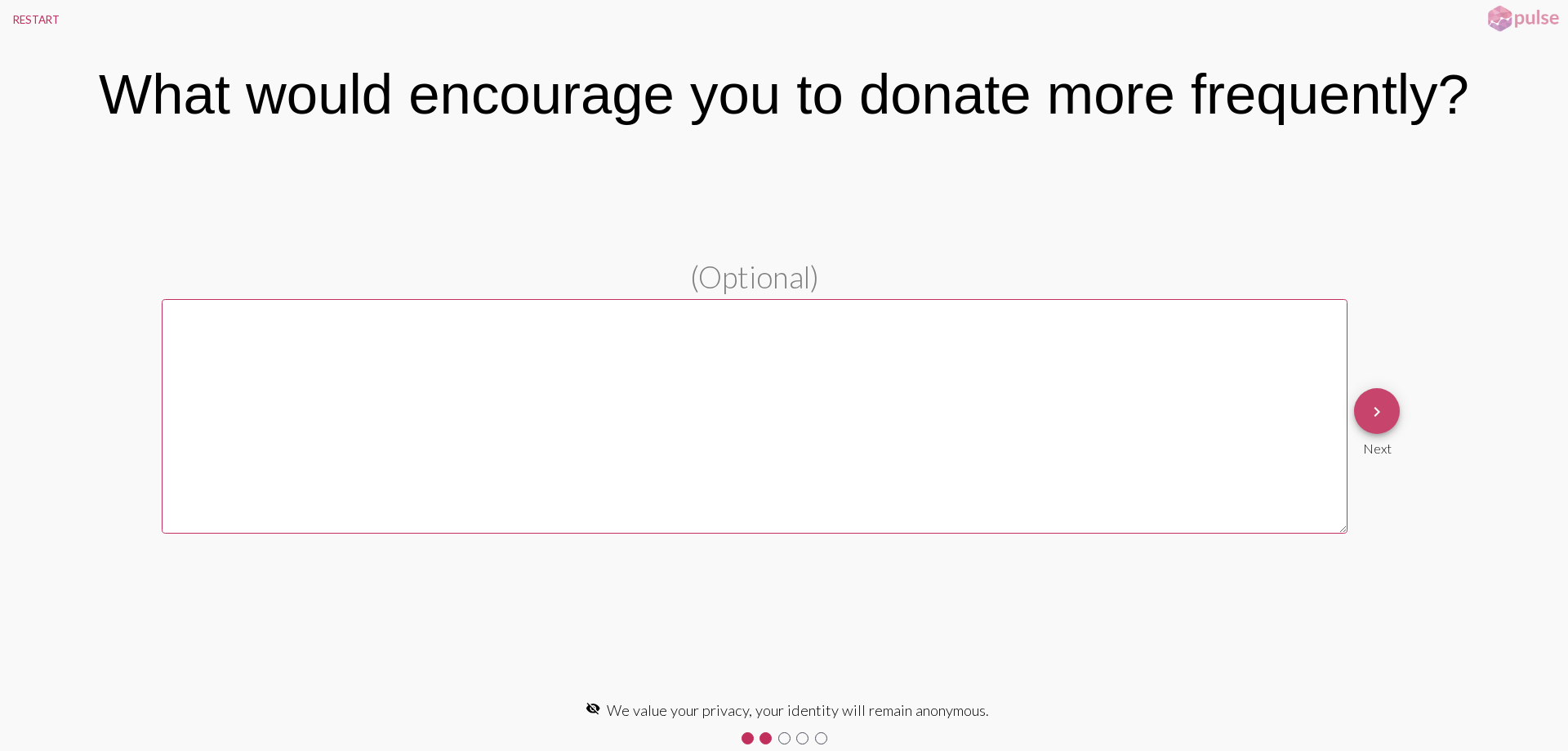
click at [1376, 414] on mat-icon "keyboard_arrow_right" at bounding box center [1377, 411] width 19 height 19
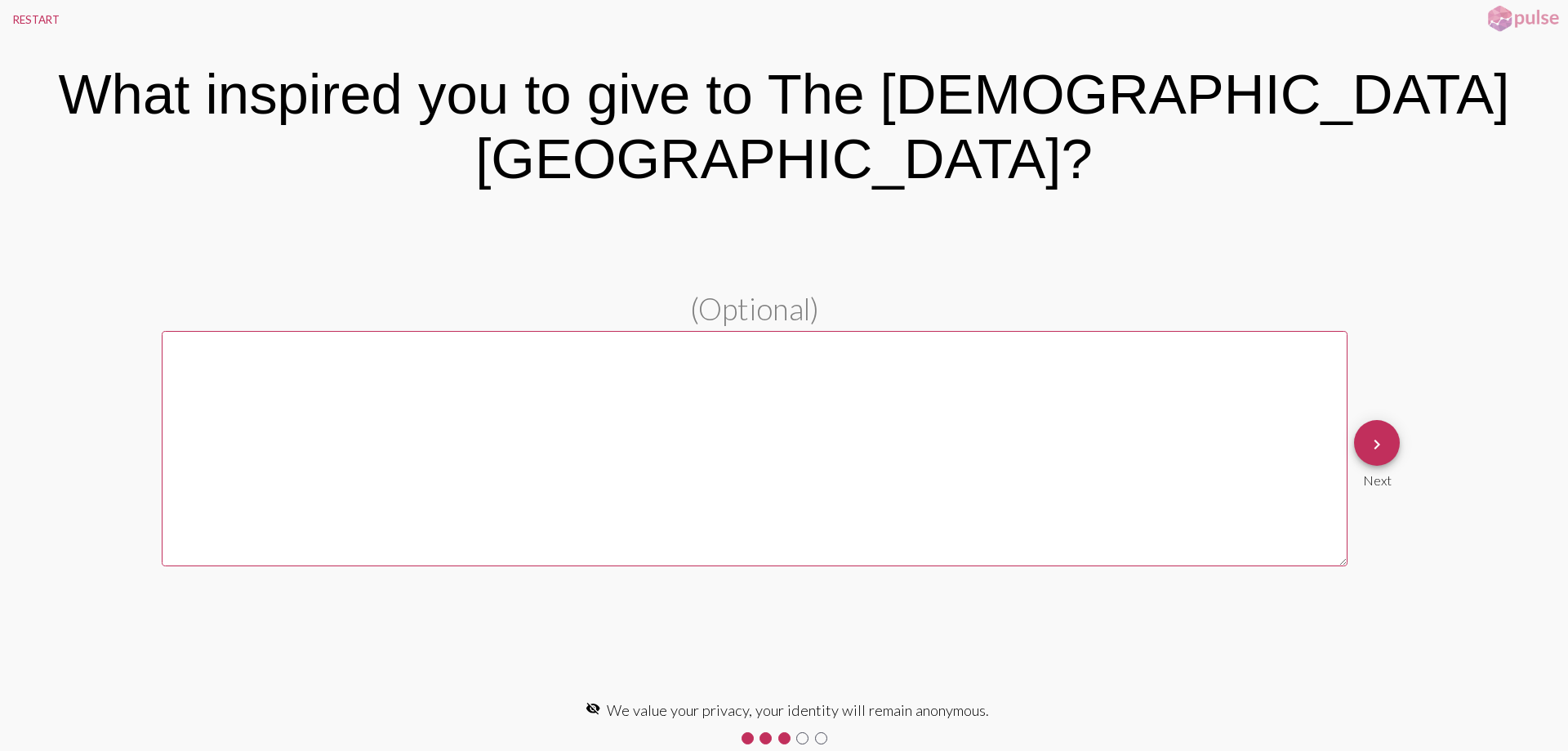
click at [1374, 435] on mat-icon "keyboard_arrow_right" at bounding box center [1377, 444] width 19 height 19
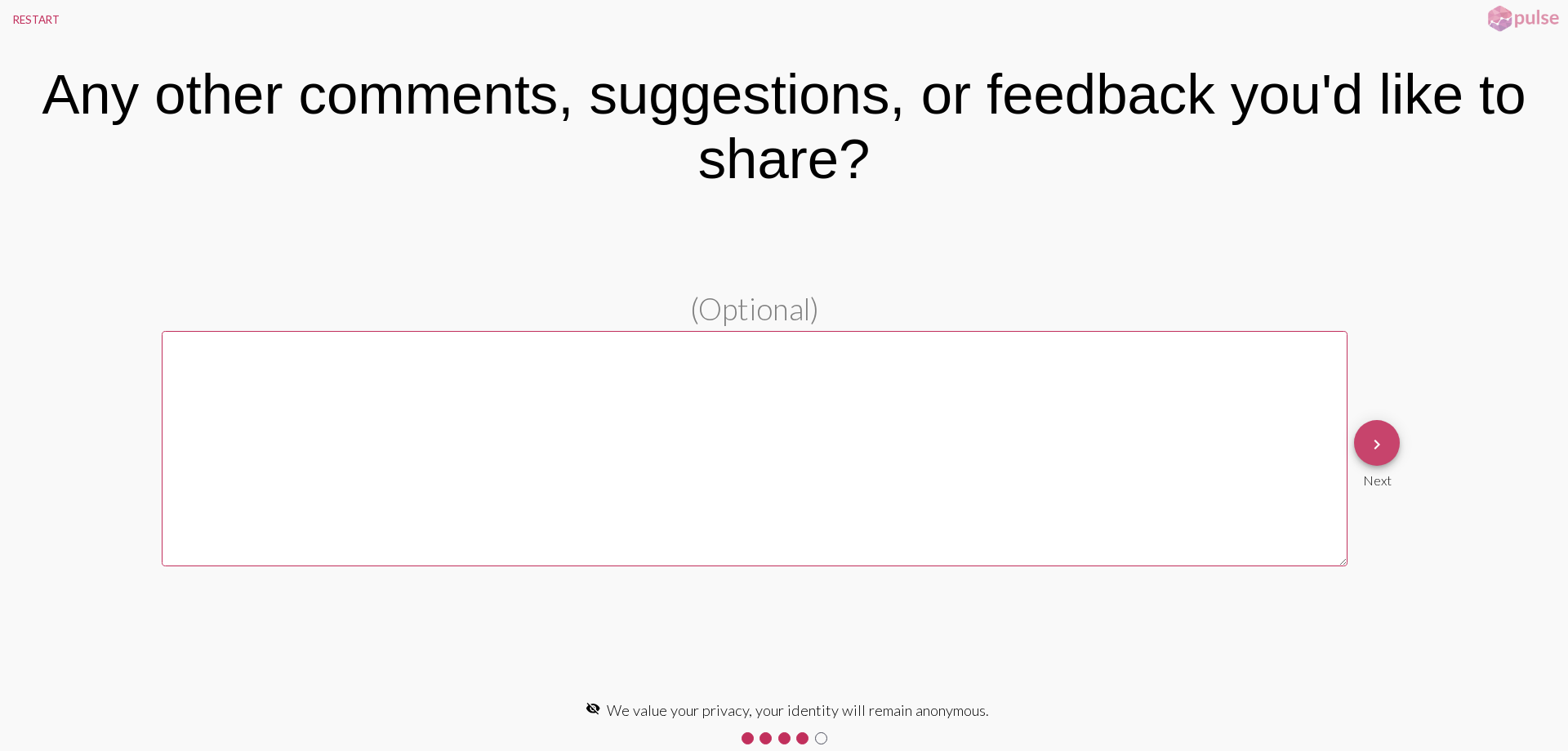
click at [1373, 440] on mat-icon "keyboard_arrow_right" at bounding box center [1377, 444] width 19 height 19
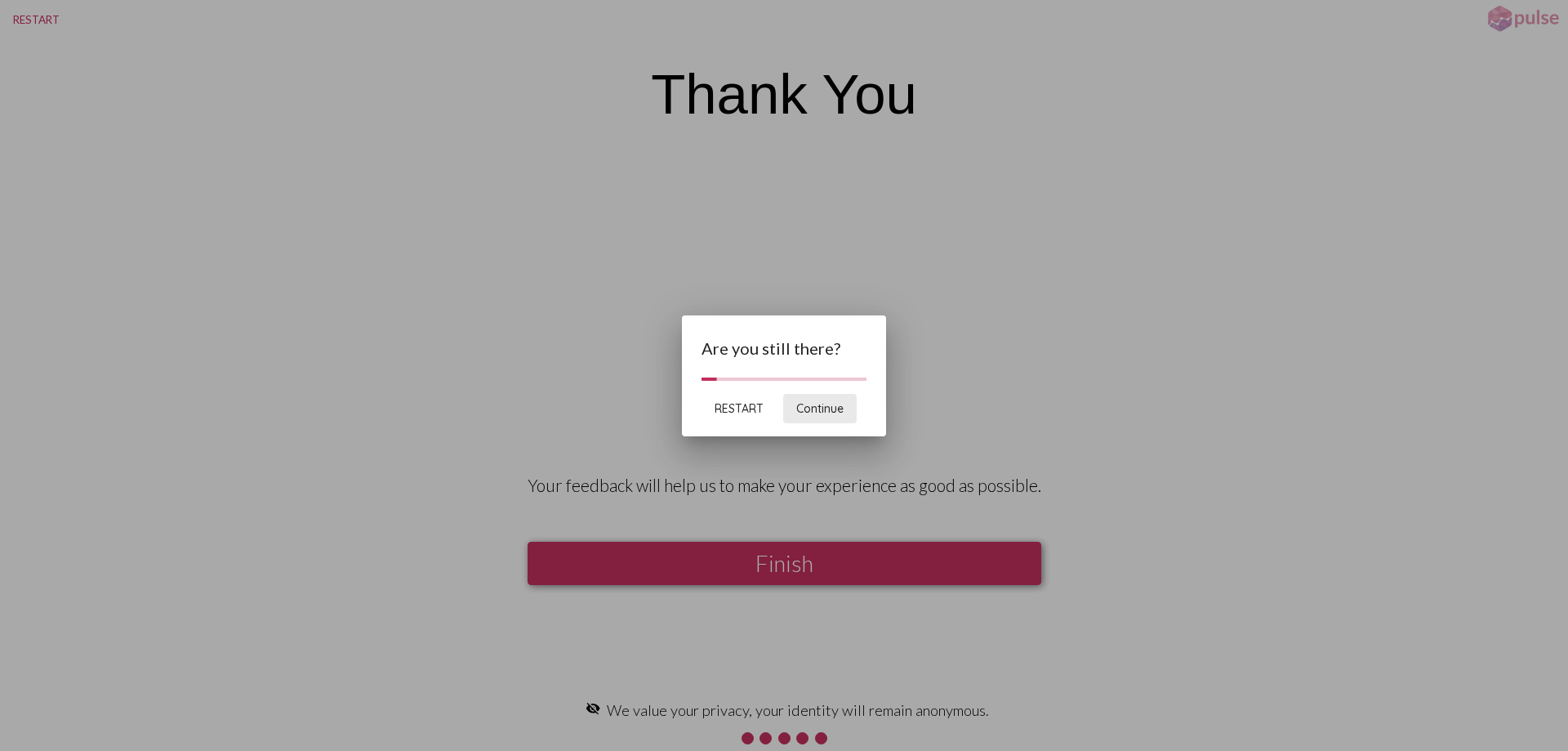
click at [824, 413] on span "Continue" at bounding box center [820, 408] width 47 height 14
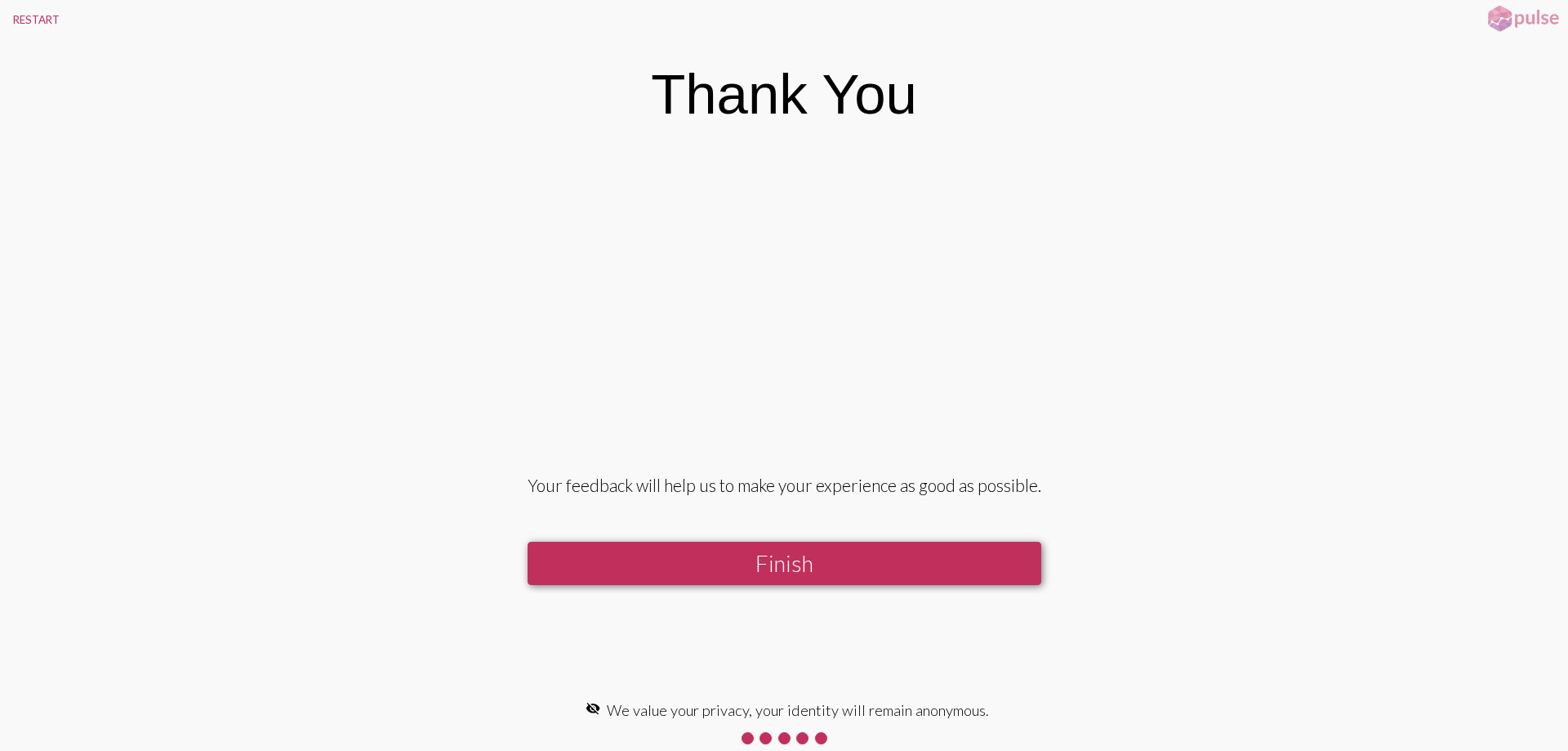
click at [805, 559] on button "Finish" at bounding box center [784, 563] width 513 height 43
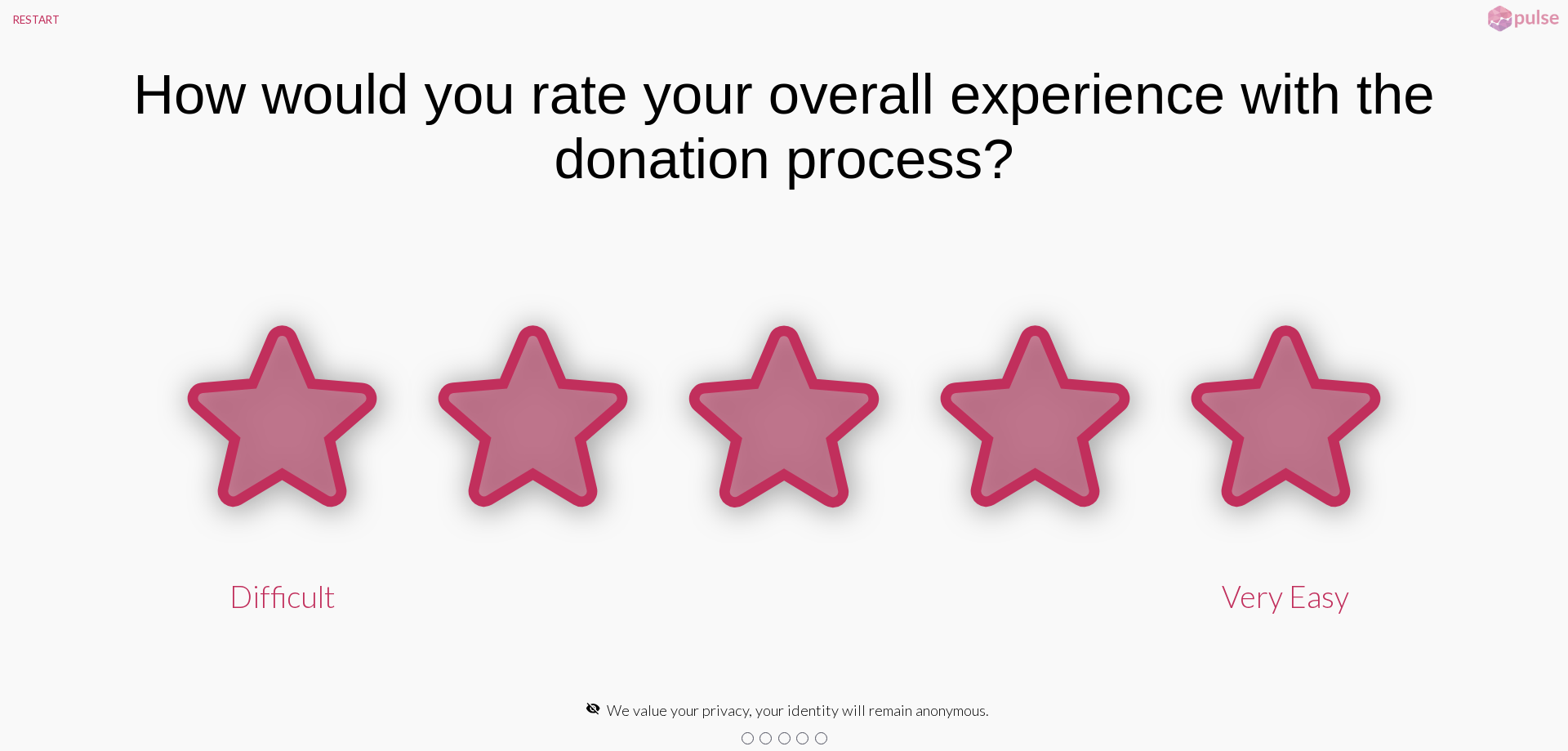
click at [1304, 411] on icon at bounding box center [1285, 415] width 179 height 170
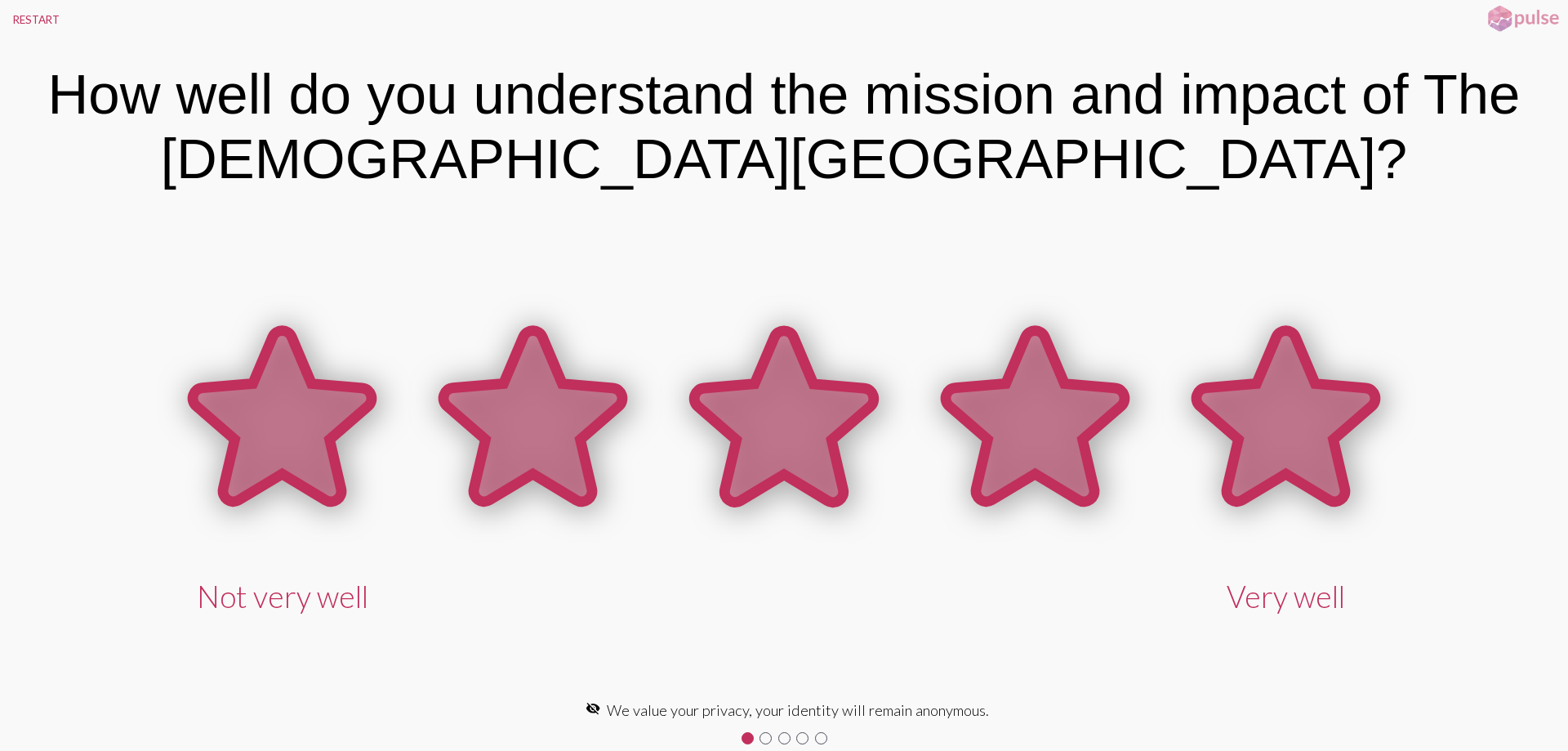
click at [1302, 416] on icon at bounding box center [1285, 415] width 179 height 170
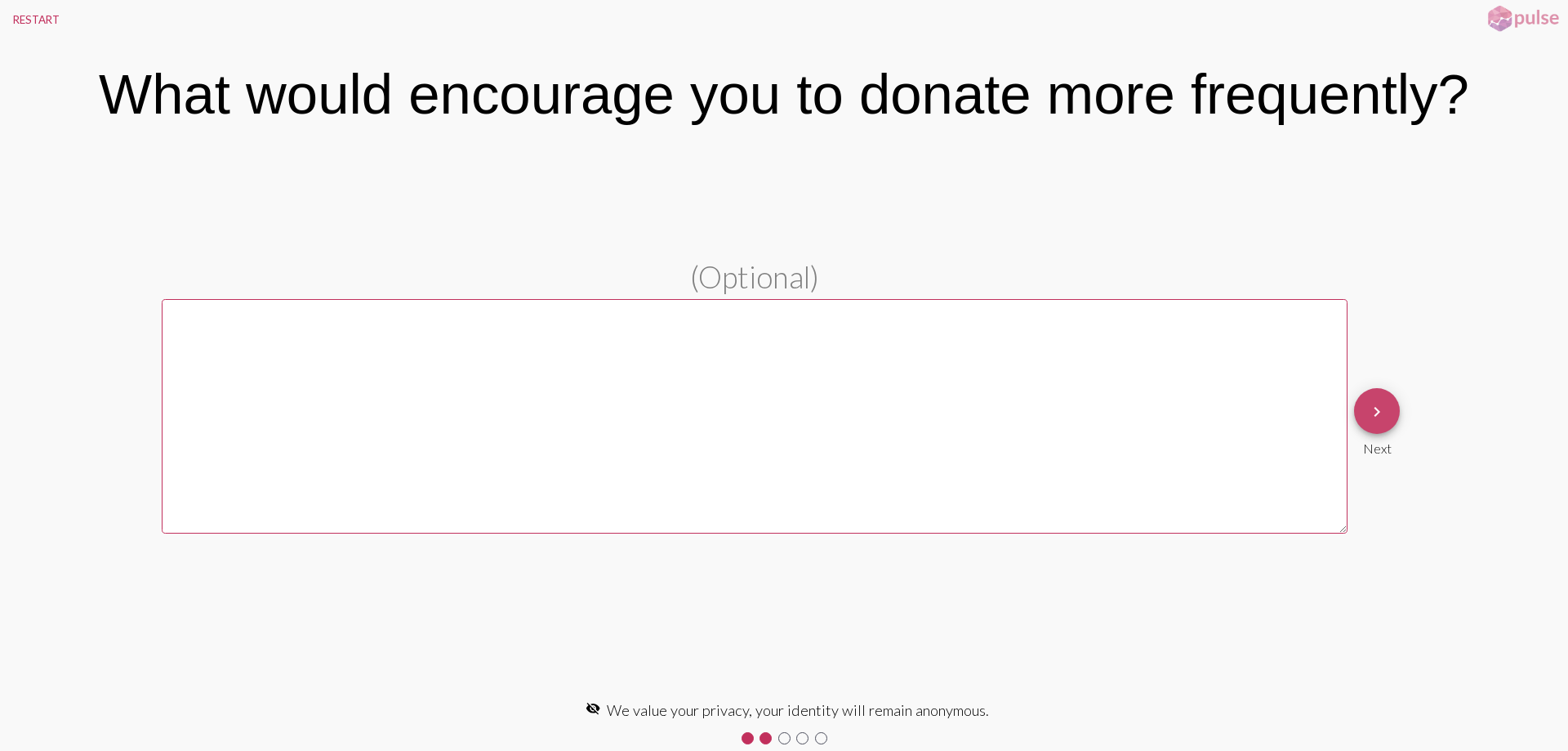
click at [1371, 415] on mat-icon "keyboard_arrow_right" at bounding box center [1377, 411] width 19 height 19
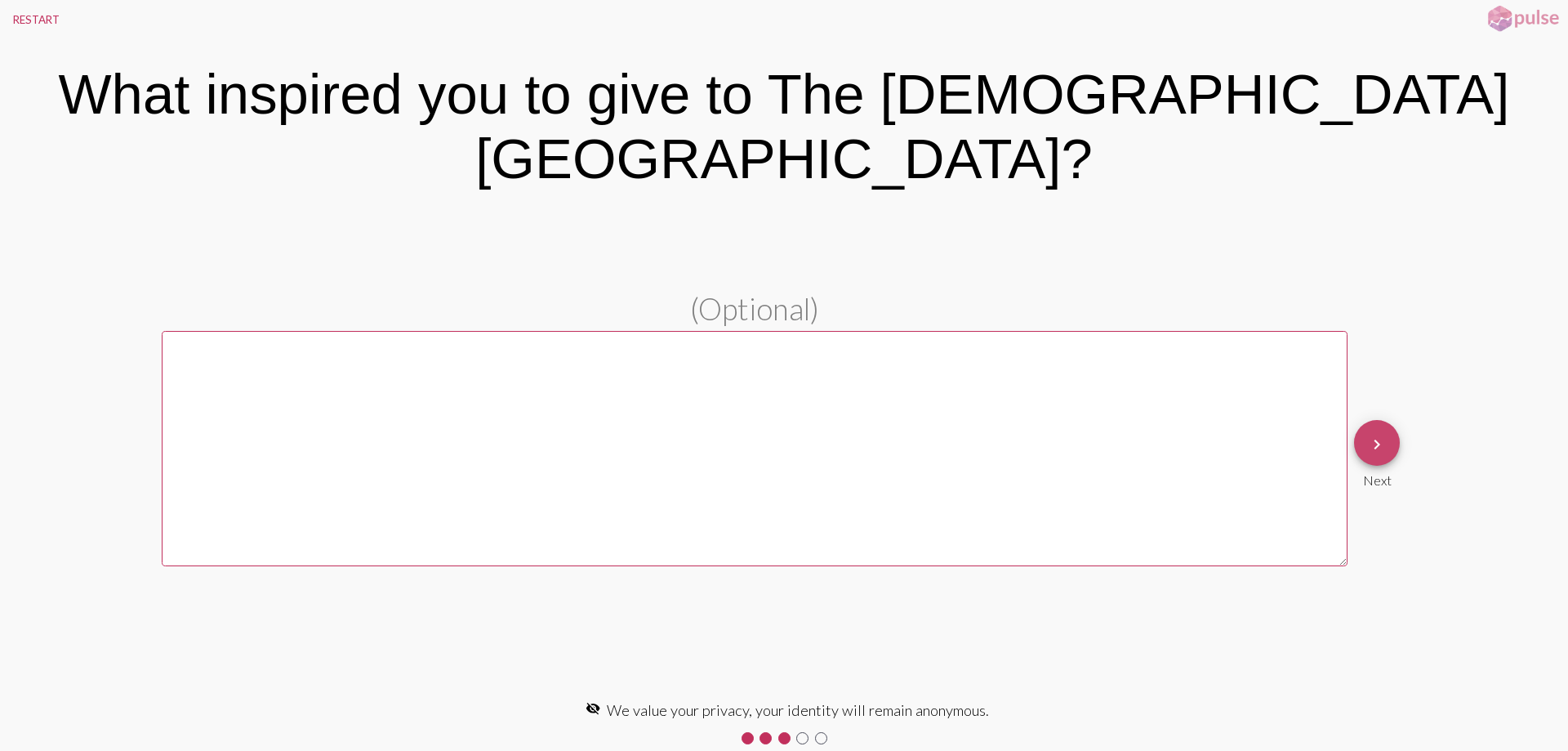
click at [1370, 435] on mat-icon "keyboard_arrow_right" at bounding box center [1377, 444] width 19 height 19
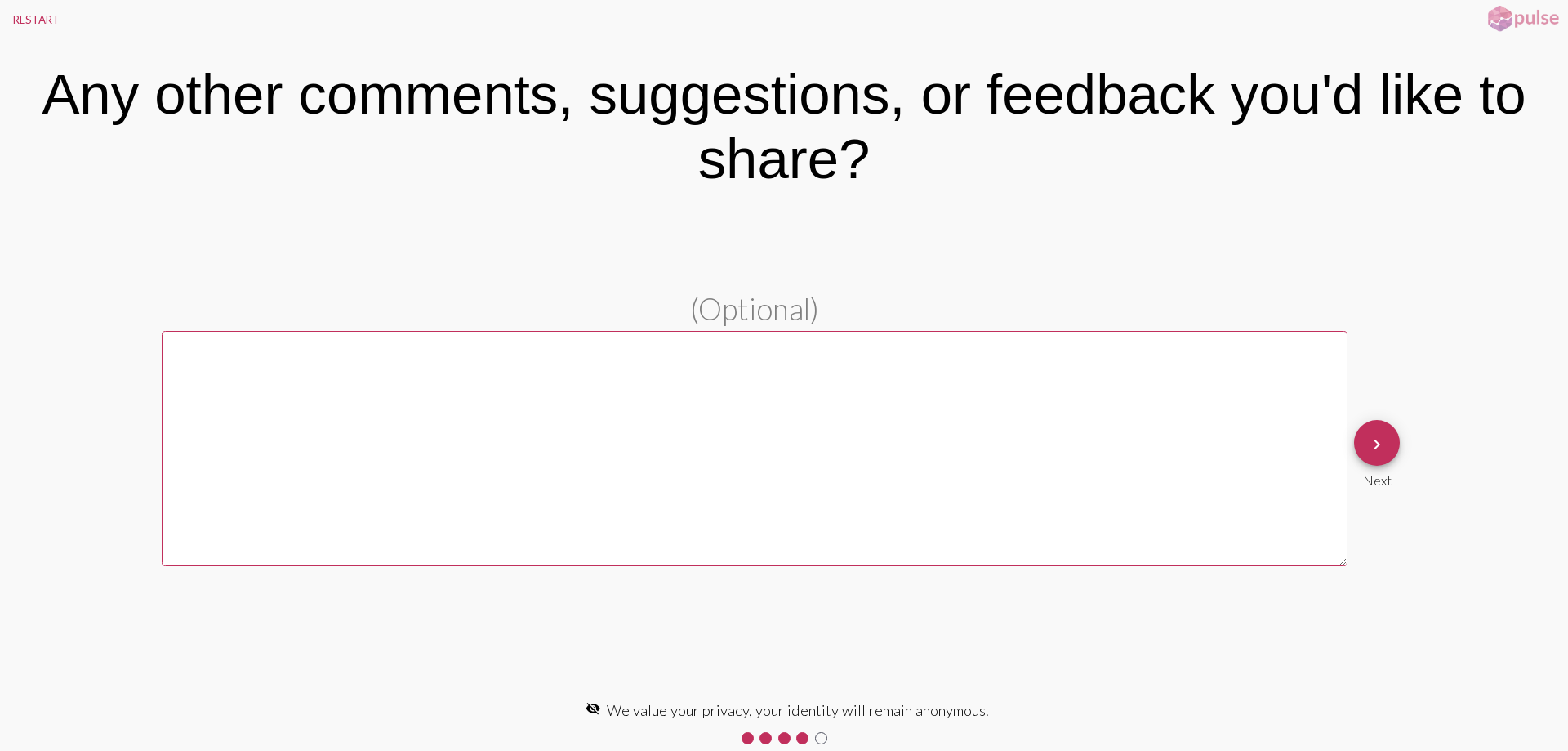
click at [1370, 415] on div "keyboard_arrow_right Next" at bounding box center [1377, 453] width 58 height 81
click at [1374, 440] on mat-icon "keyboard_arrow_right" at bounding box center [1377, 444] width 19 height 19
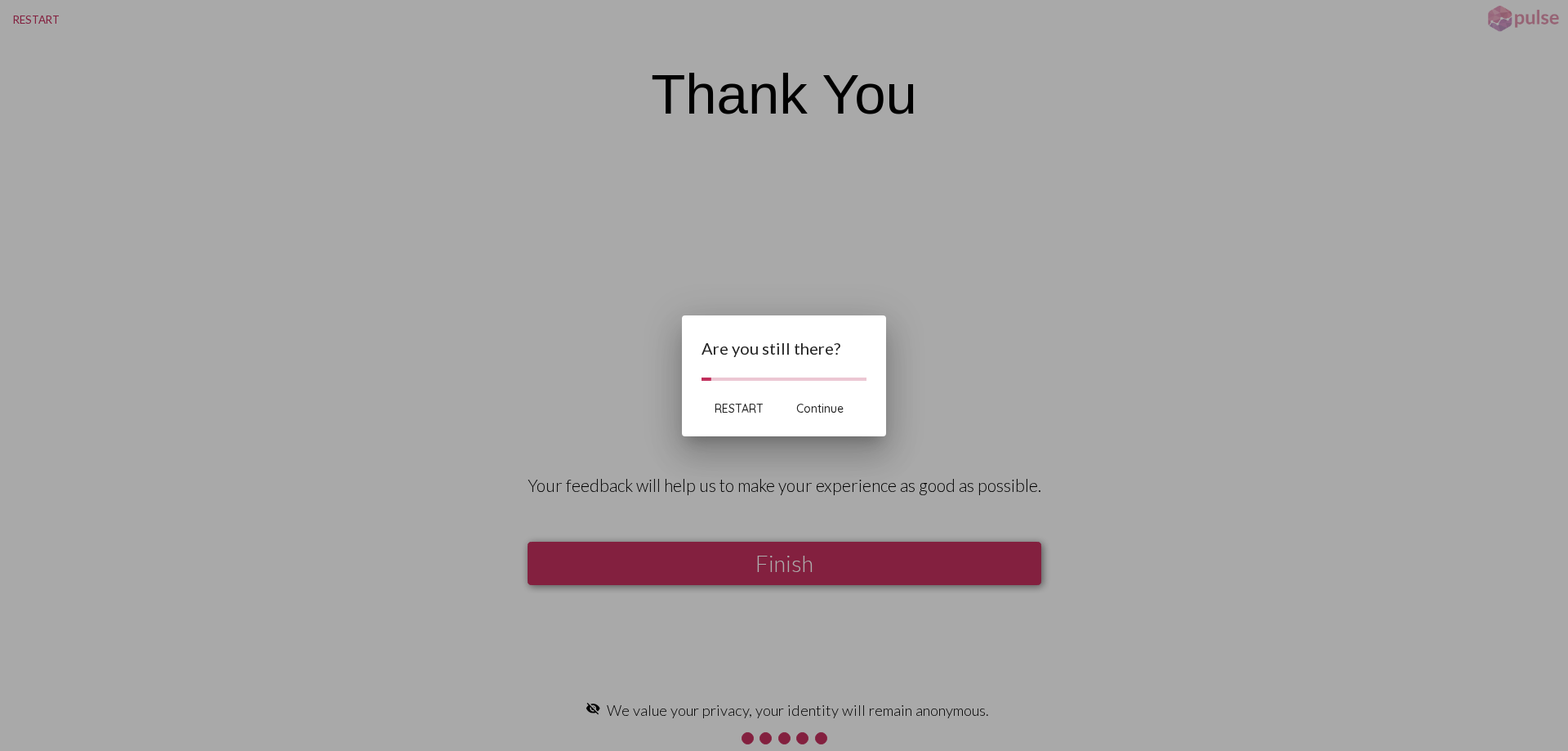
click at [729, 405] on span "RESTART" at bounding box center [740, 408] width 49 height 14
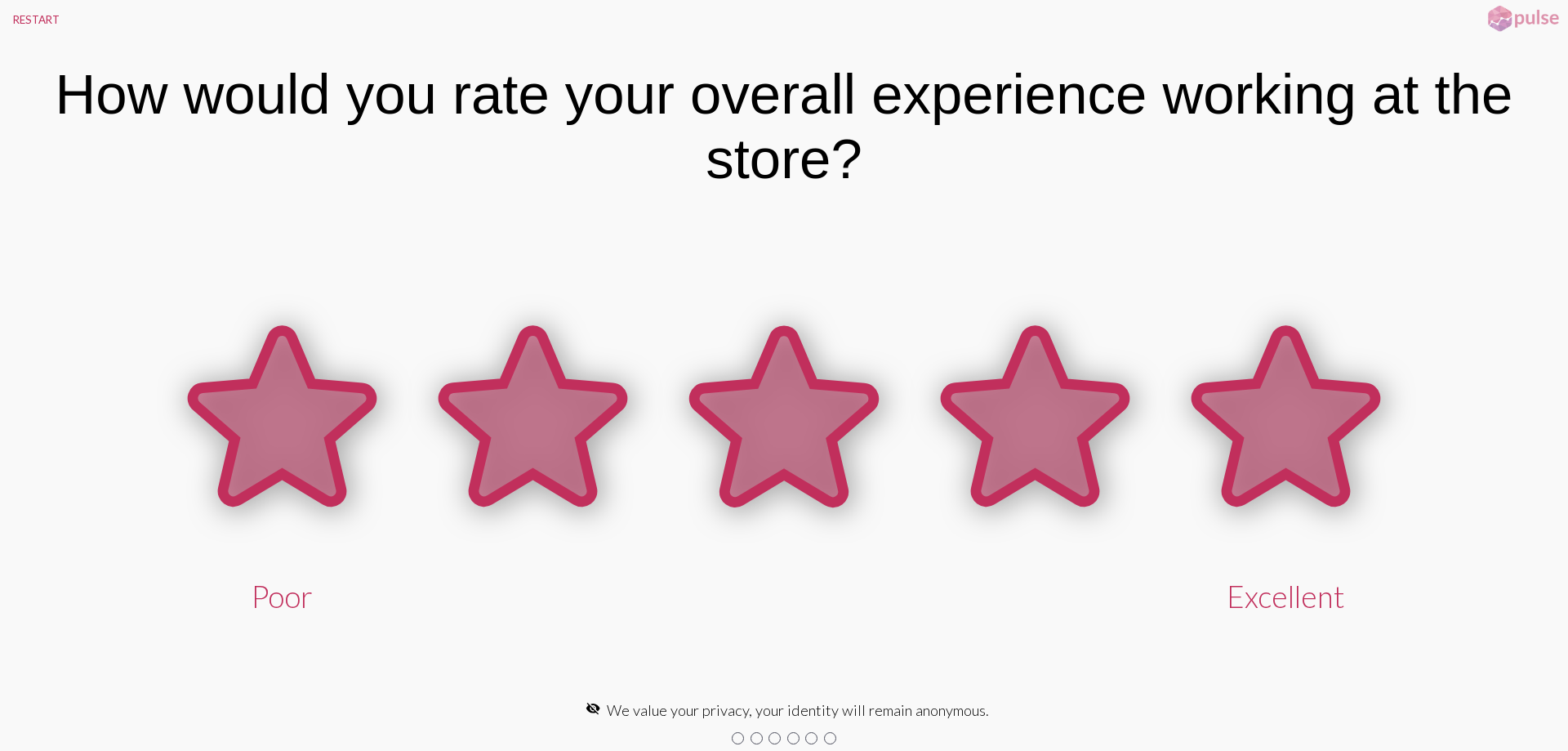
click at [1300, 426] on icon at bounding box center [1285, 415] width 179 height 170
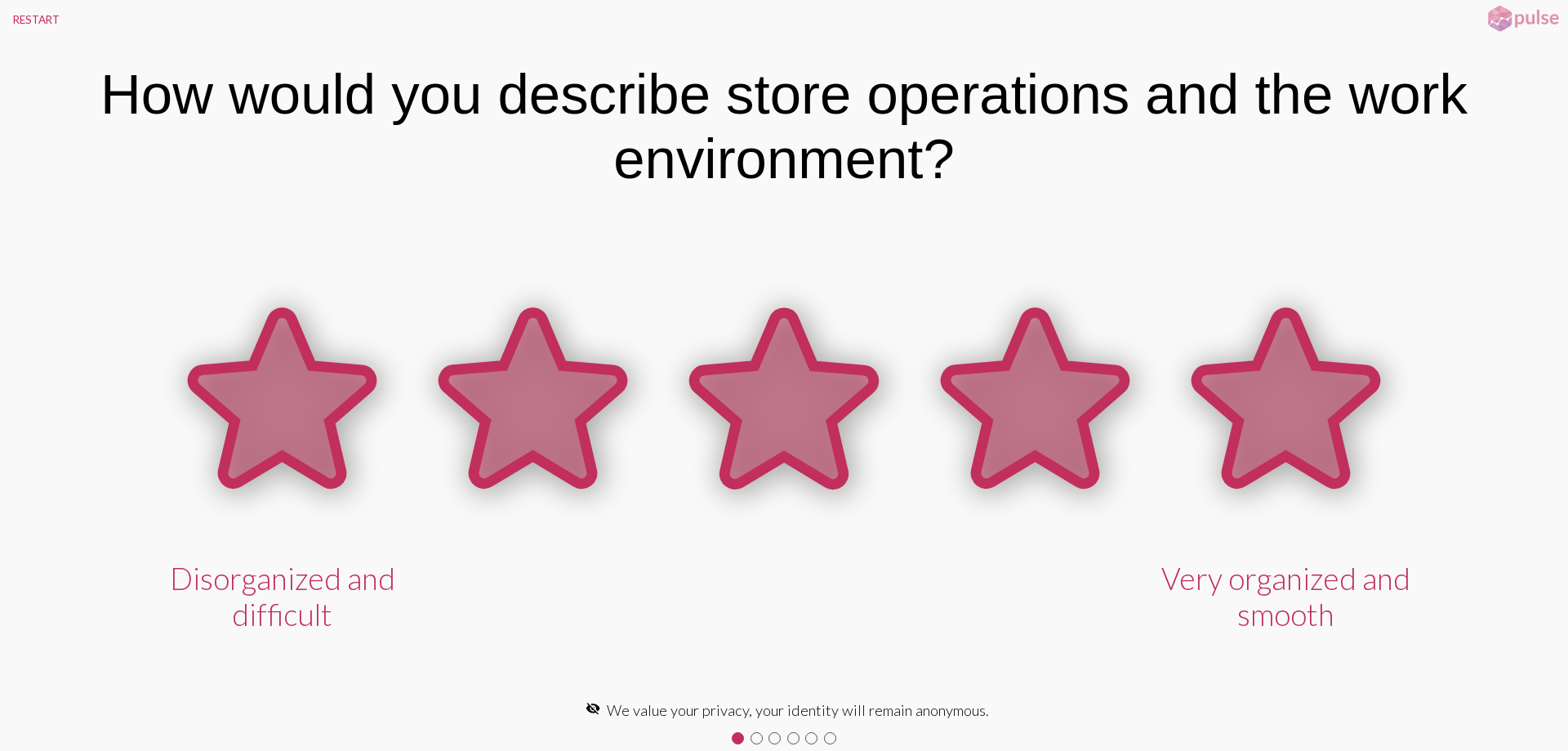
click at [1303, 426] on icon at bounding box center [1285, 398] width 179 height 170
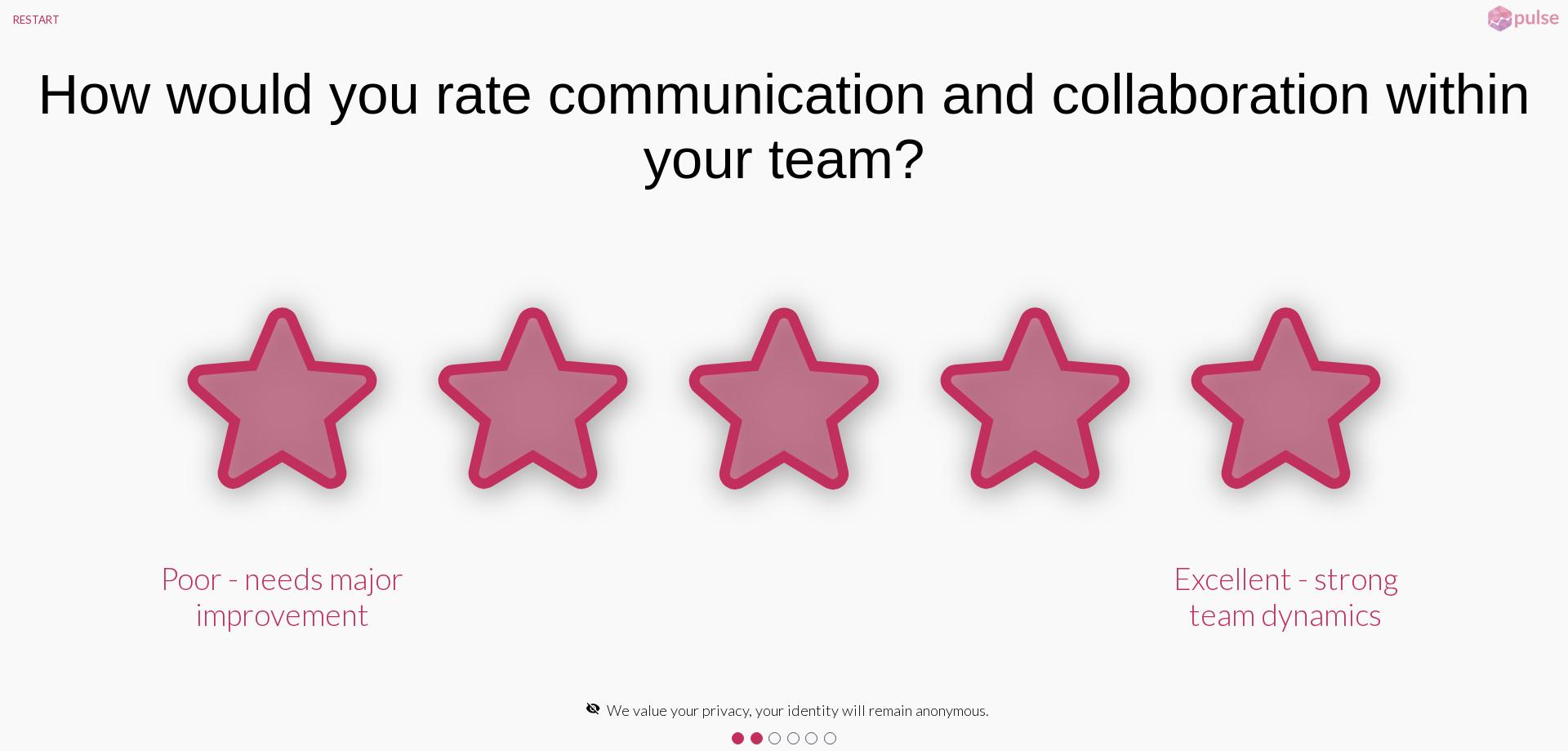
click at [1309, 428] on icon at bounding box center [1285, 398] width 179 height 170
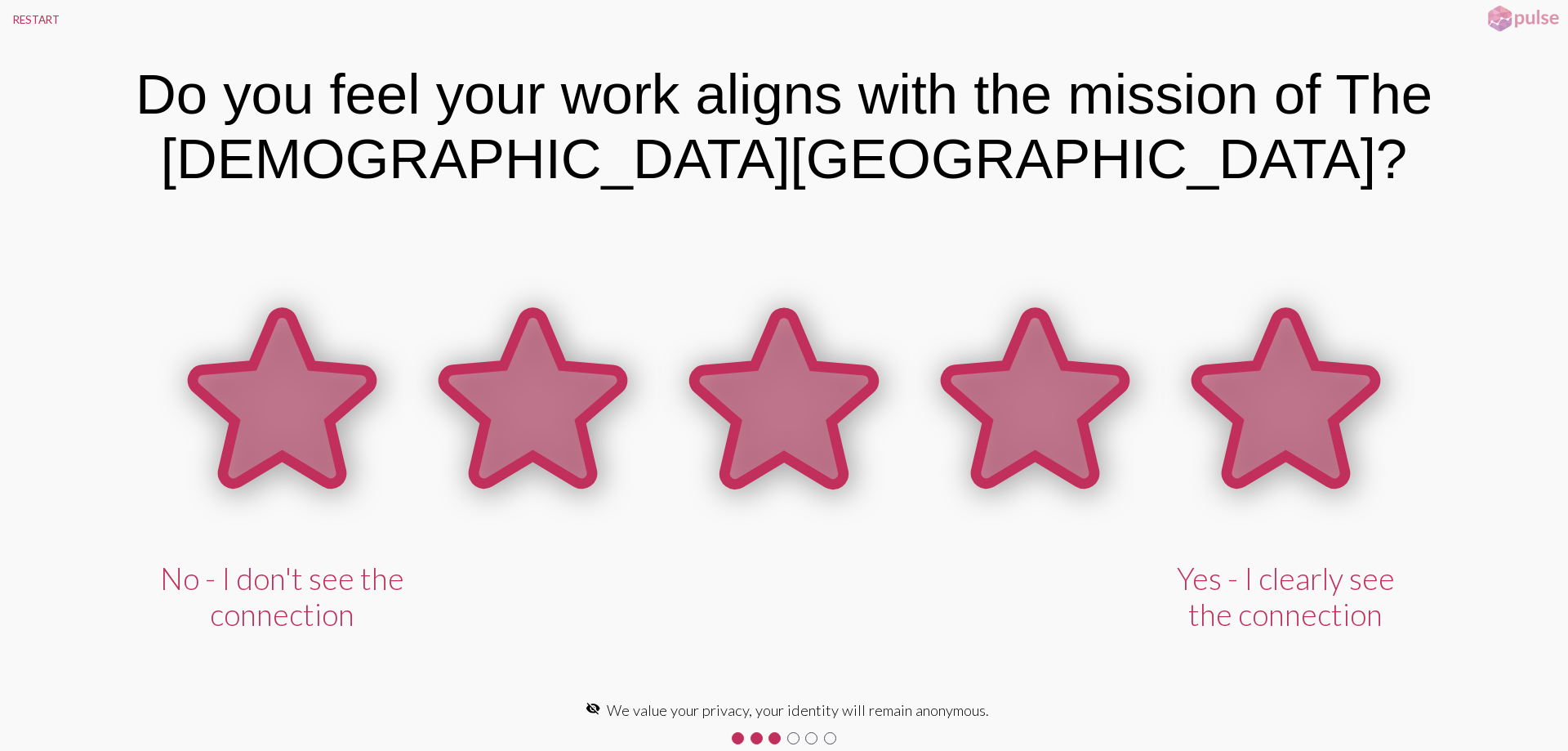
click at [1309, 429] on icon at bounding box center [1285, 398] width 179 height 170
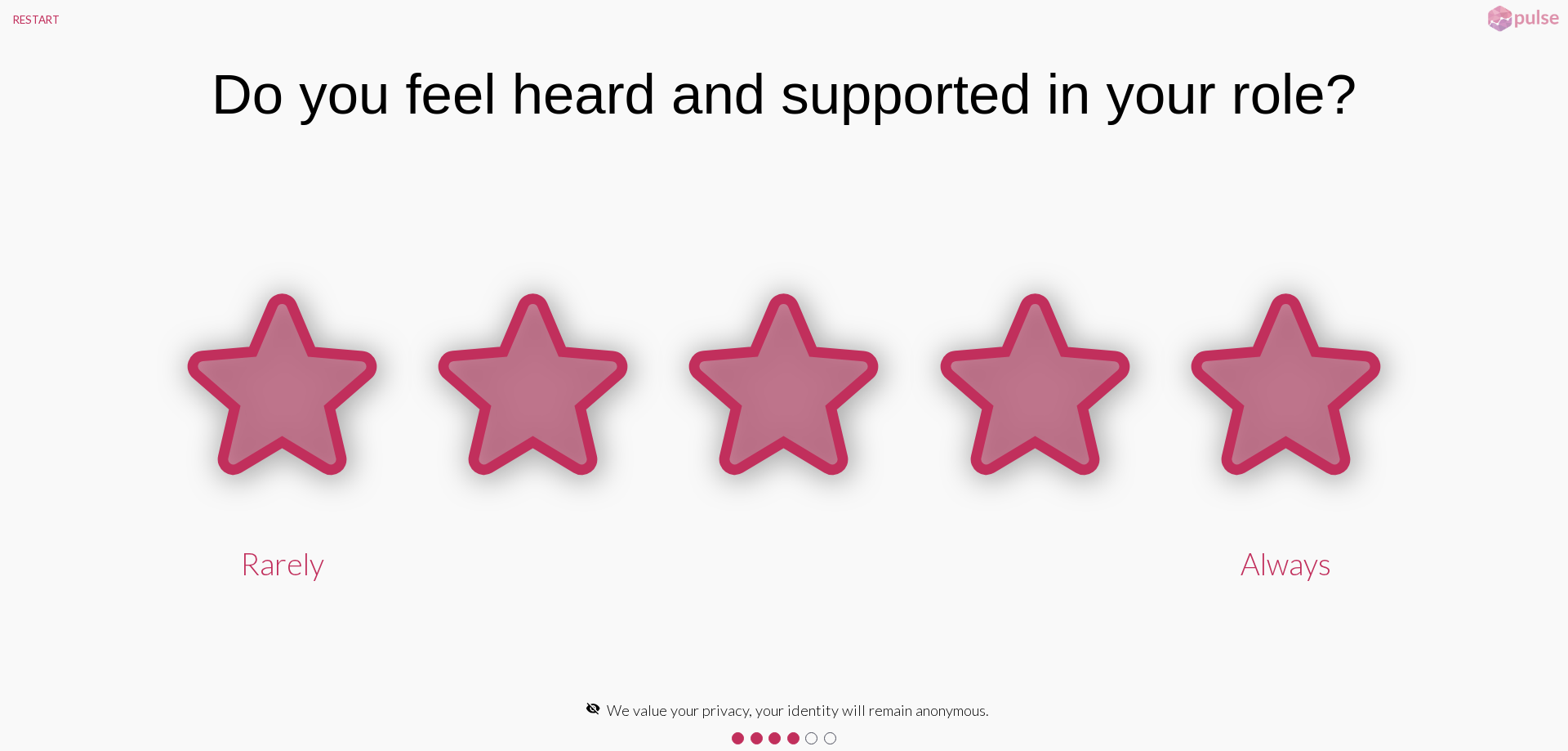
click at [1309, 429] on icon at bounding box center [1285, 384] width 179 height 170
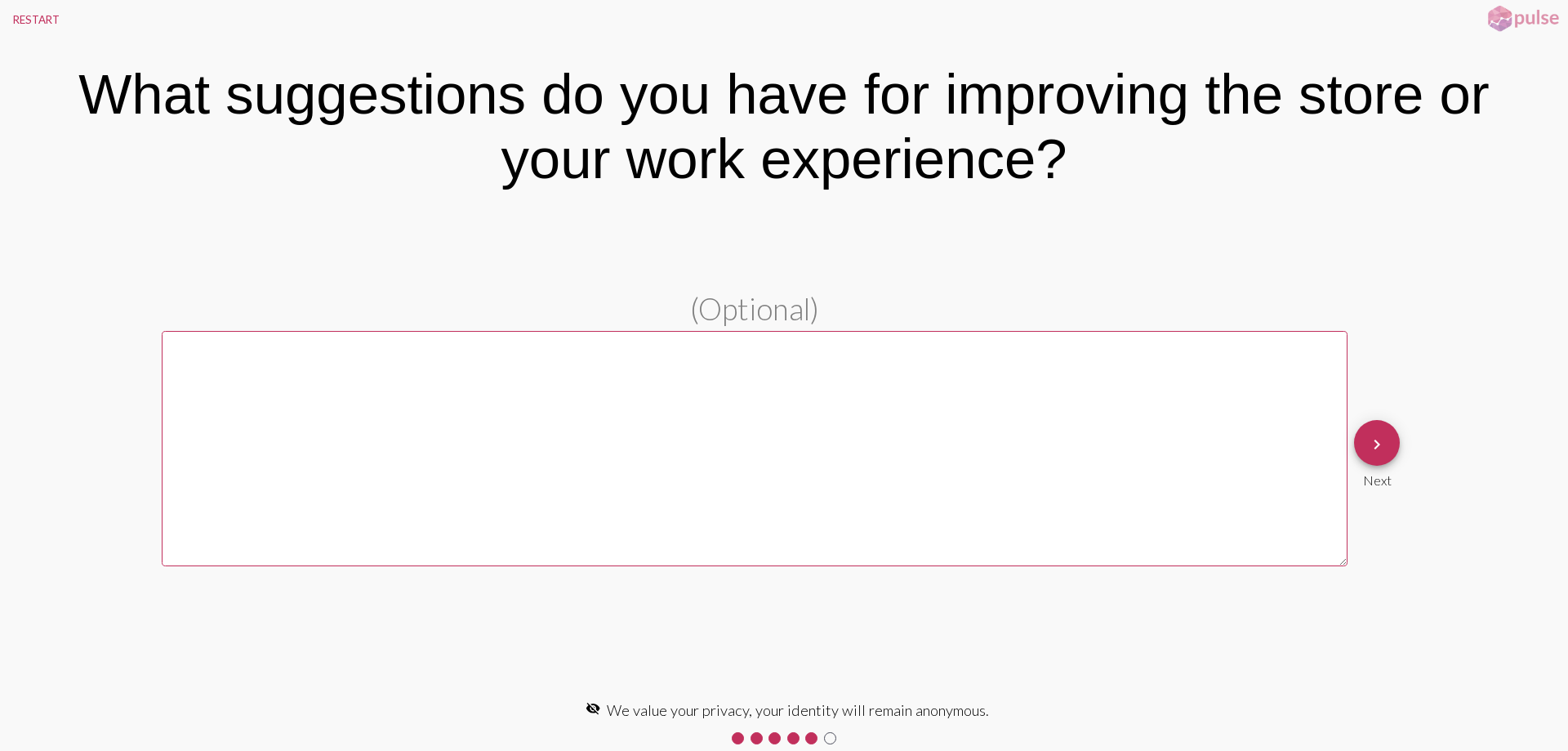
click at [1373, 448] on mat-icon "keyboard_arrow_right" at bounding box center [1377, 444] width 19 height 19
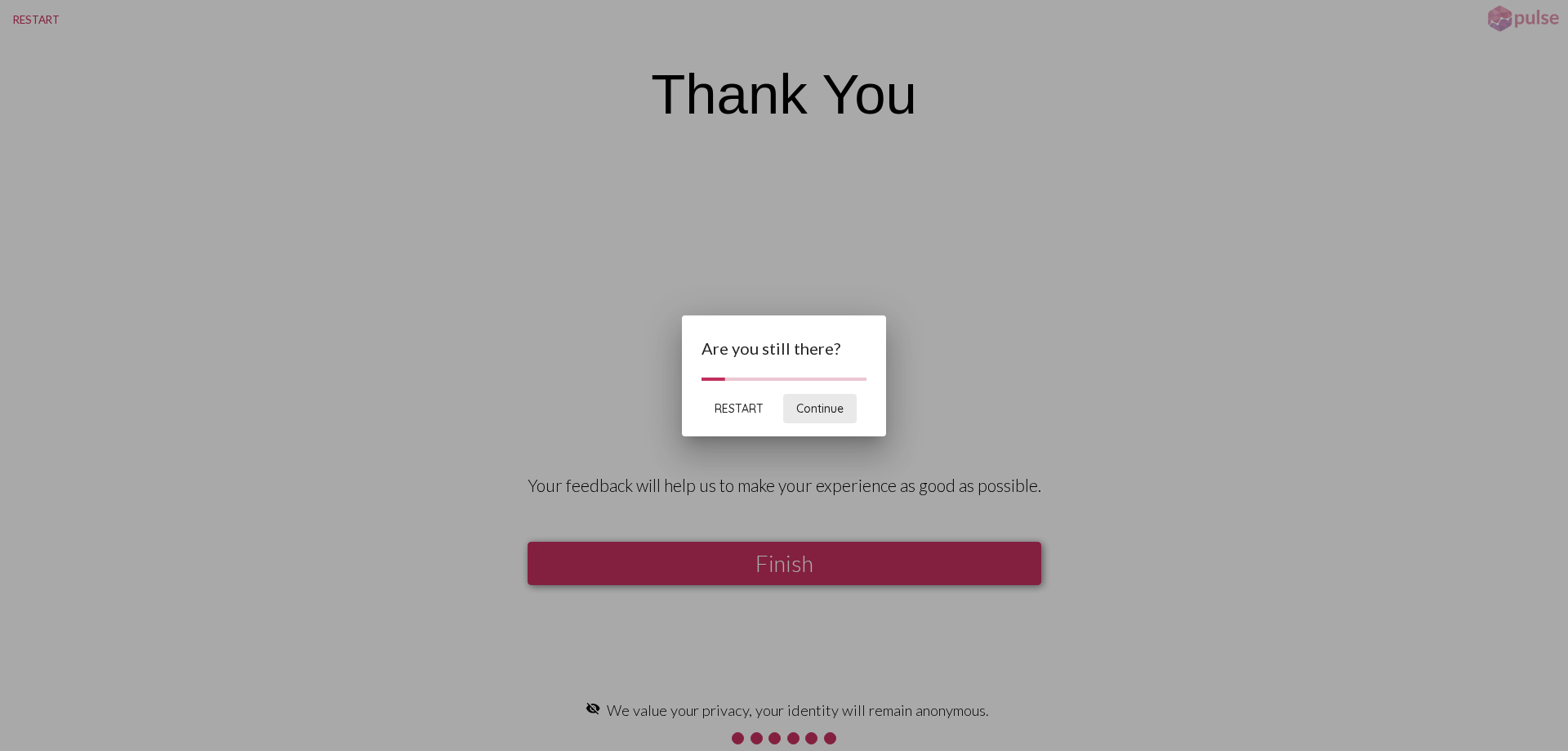
click at [832, 413] on span "Continue" at bounding box center [820, 408] width 47 height 14
